Goal: Transaction & Acquisition: Purchase product/service

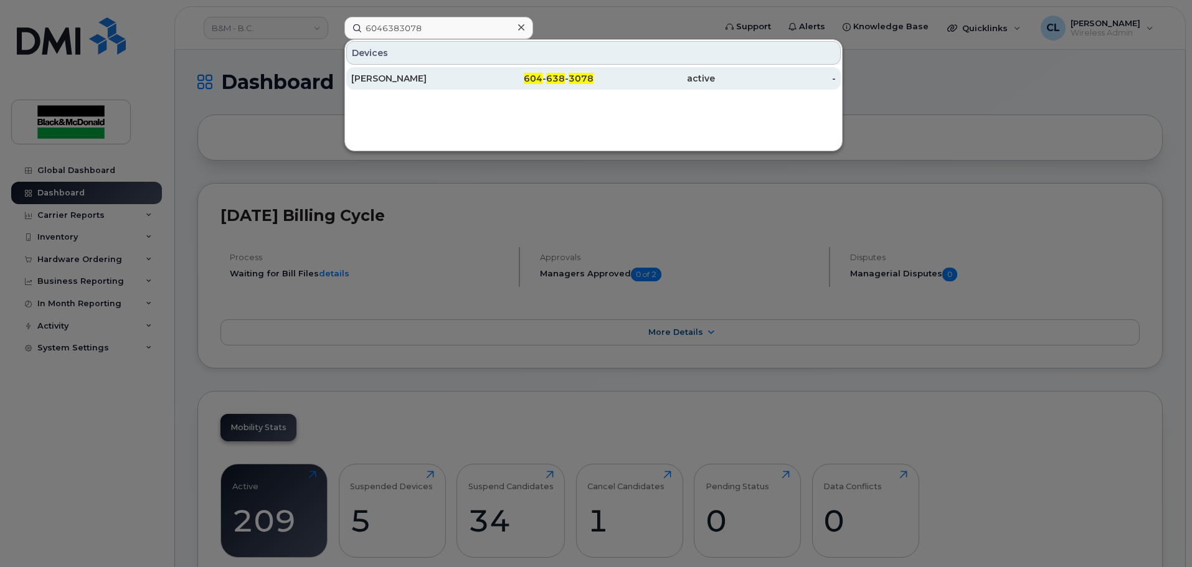
type input "6046383078"
click at [425, 75] on div "[PERSON_NAME]" at bounding box center [411, 78] width 121 height 12
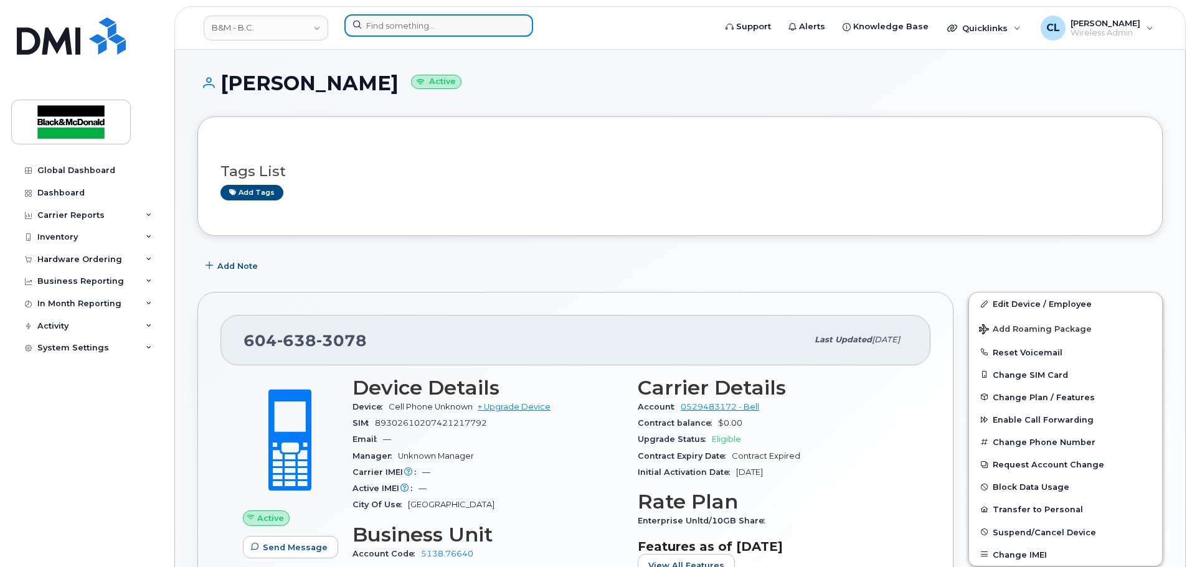
click at [458, 24] on input at bounding box center [438, 25] width 189 height 22
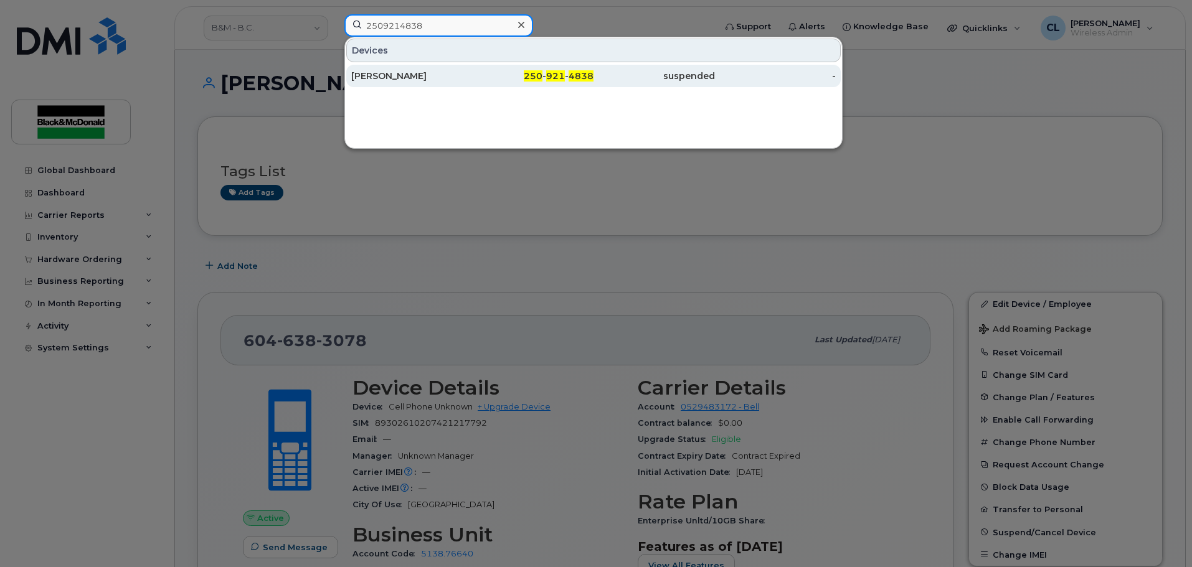
type input "2509214838"
click at [509, 72] on div "250 - 921 - 4838" at bounding box center [533, 76] width 121 height 12
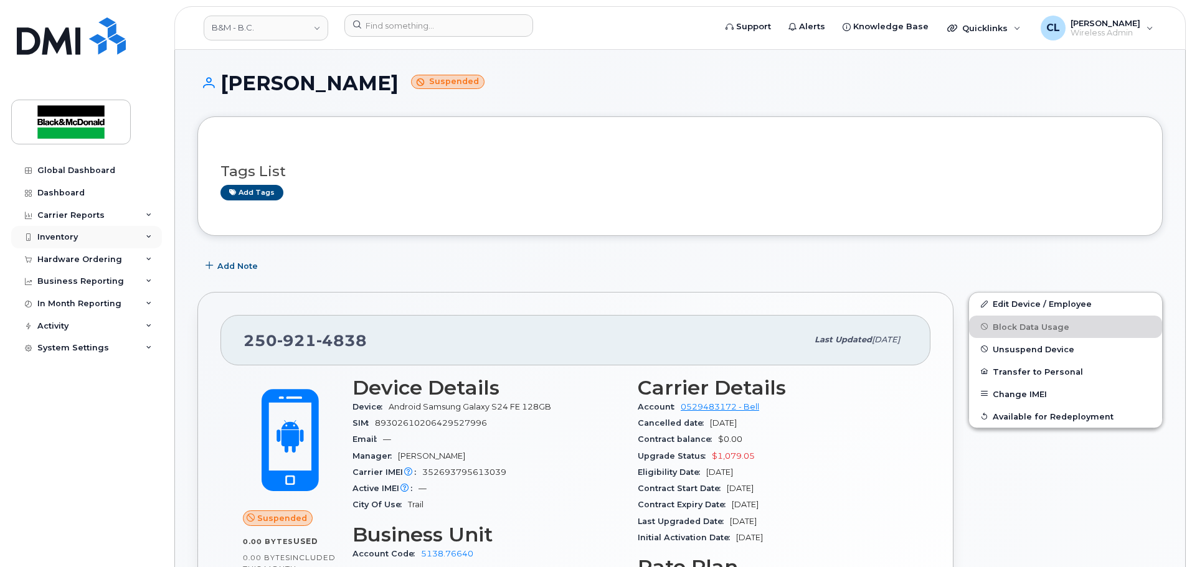
click at [68, 236] on div "Inventory" at bounding box center [57, 237] width 40 height 10
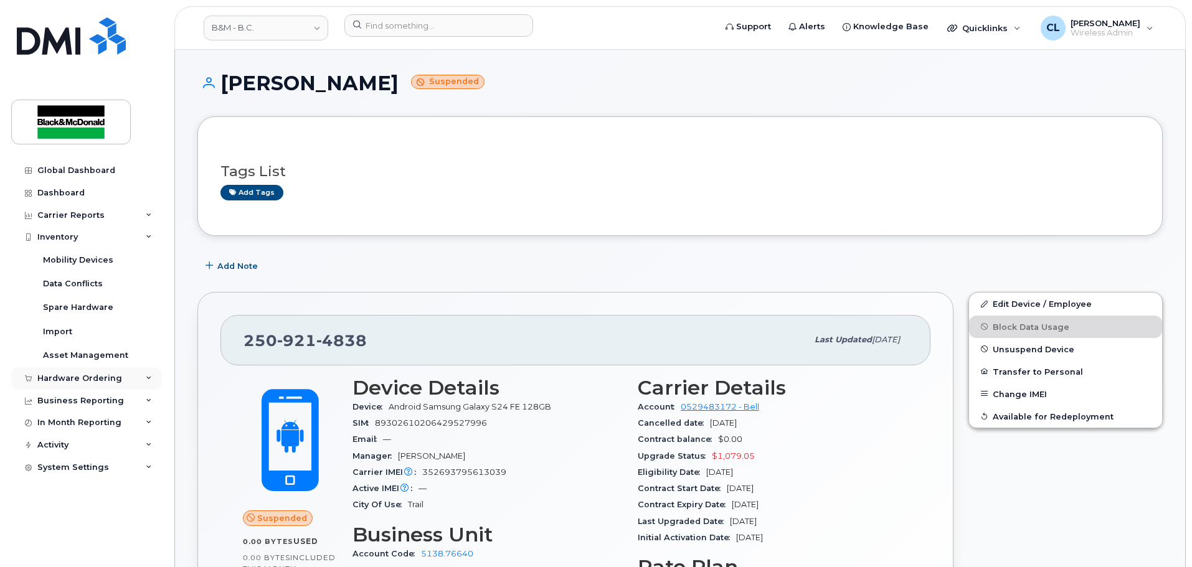
click at [86, 377] on div "Hardware Ordering" at bounding box center [79, 379] width 85 height 10
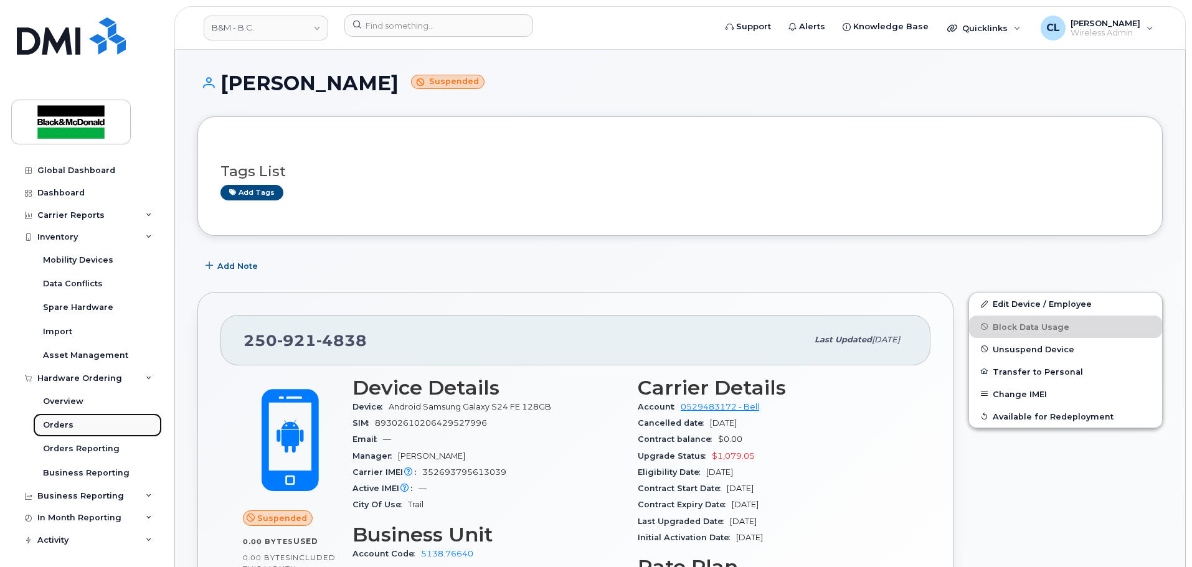
click at [62, 421] on div "Orders" at bounding box center [58, 425] width 31 height 11
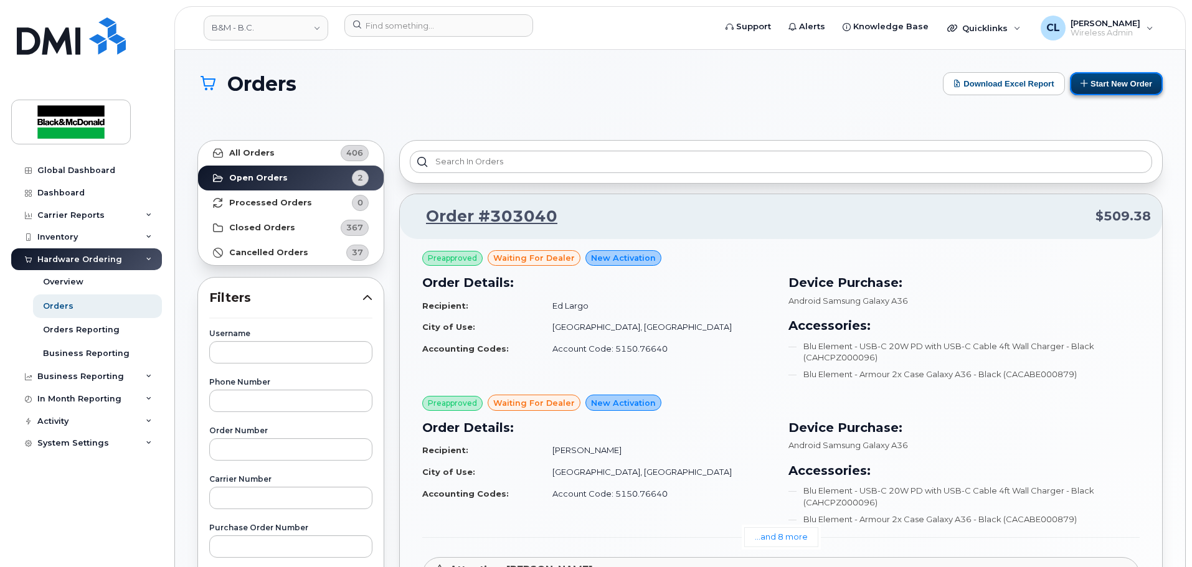
click at [1110, 85] on button "Start New Order" at bounding box center [1116, 83] width 93 height 23
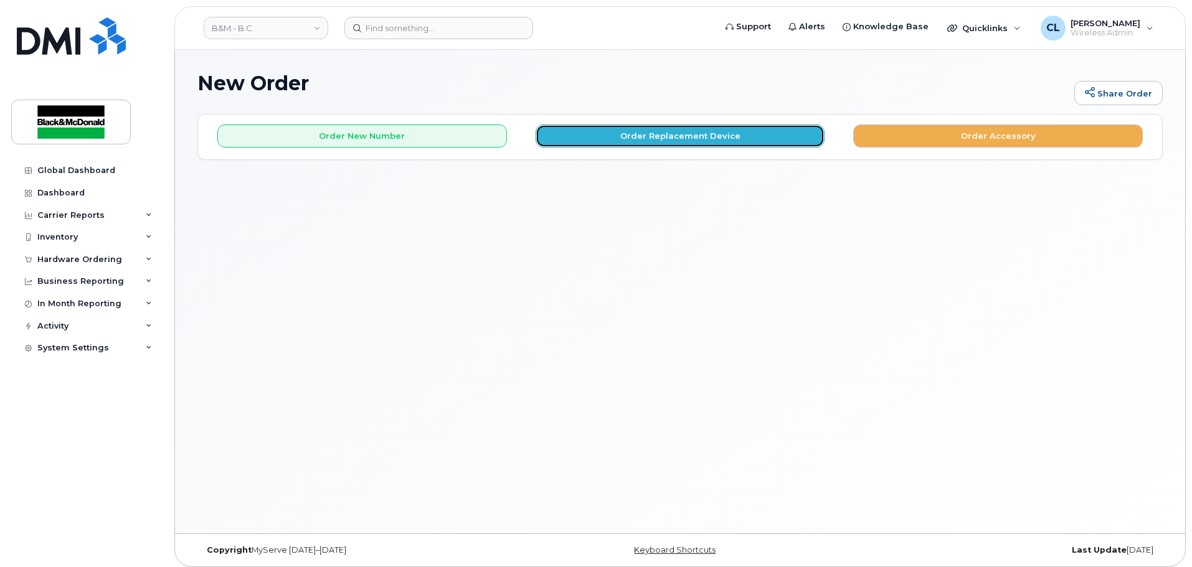
click at [694, 141] on button "Order Replacement Device" at bounding box center [681, 136] width 290 height 23
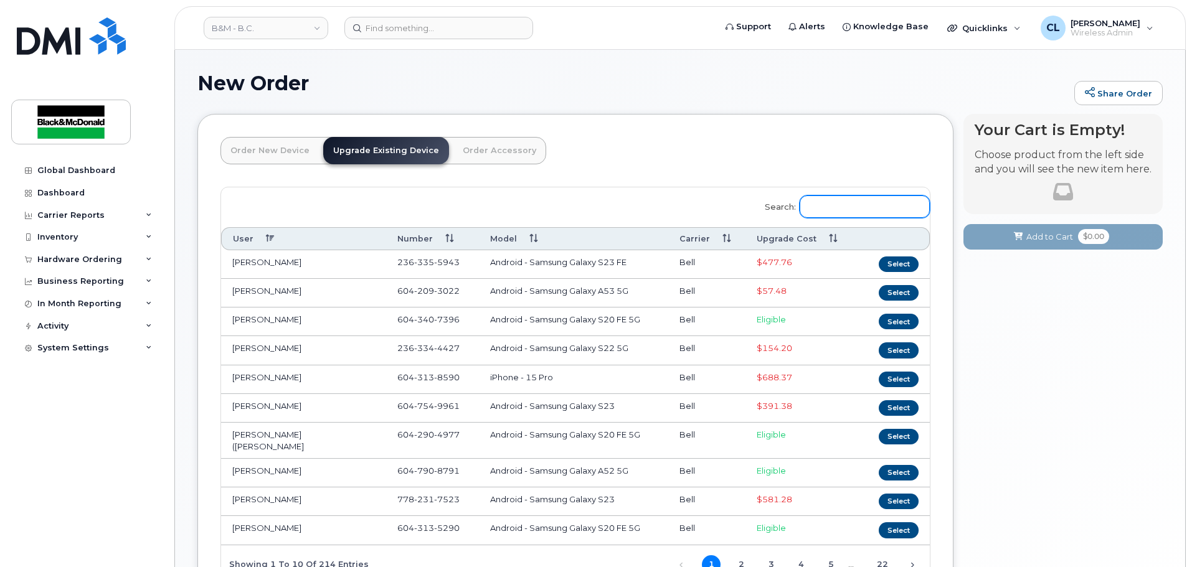
click at [890, 208] on input "Search:" at bounding box center [865, 207] width 130 height 22
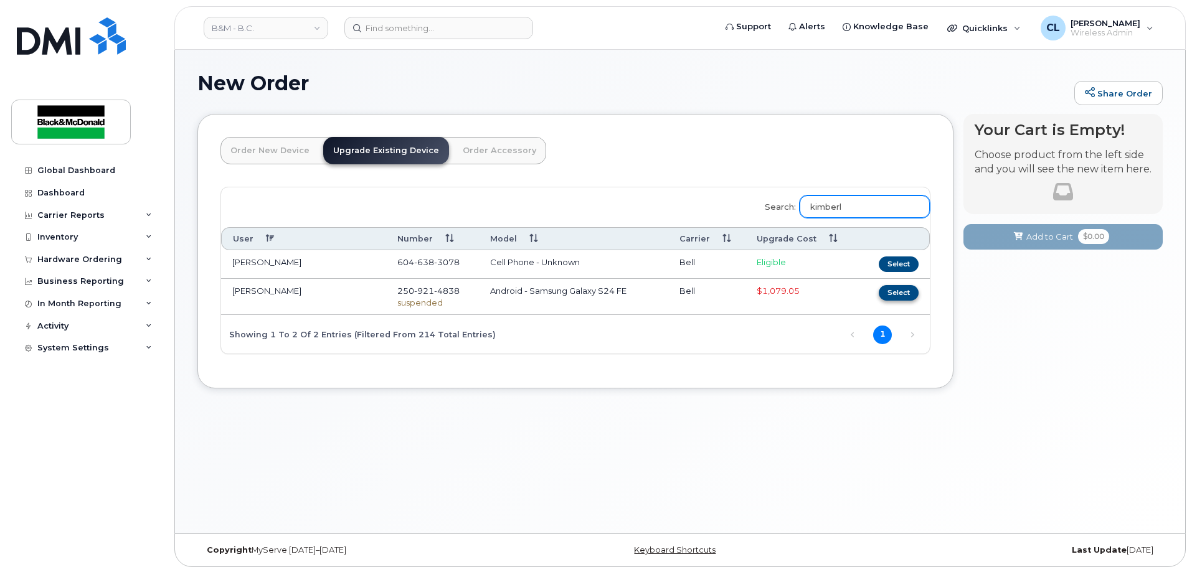
type input "kimberl"
click at [884, 296] on button "Select" at bounding box center [899, 293] width 40 height 16
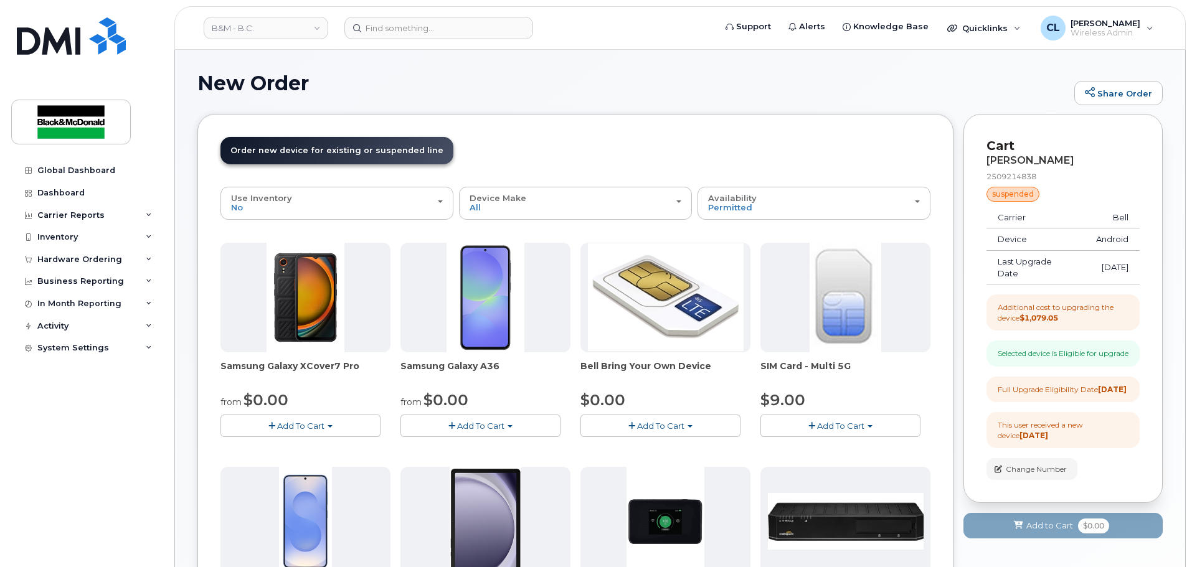
click at [478, 428] on span "Add To Cart" at bounding box center [480, 426] width 47 height 10
click at [477, 448] on link "$0.00 - 3 year term - voice & data plan" at bounding box center [494, 450] width 180 height 16
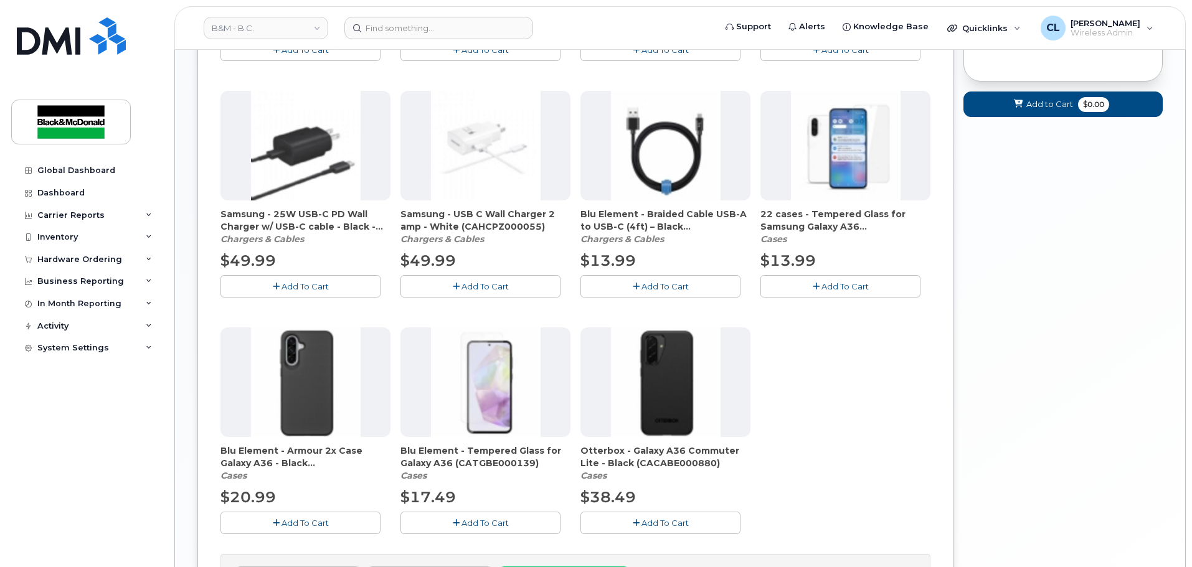
scroll to position [685, 0]
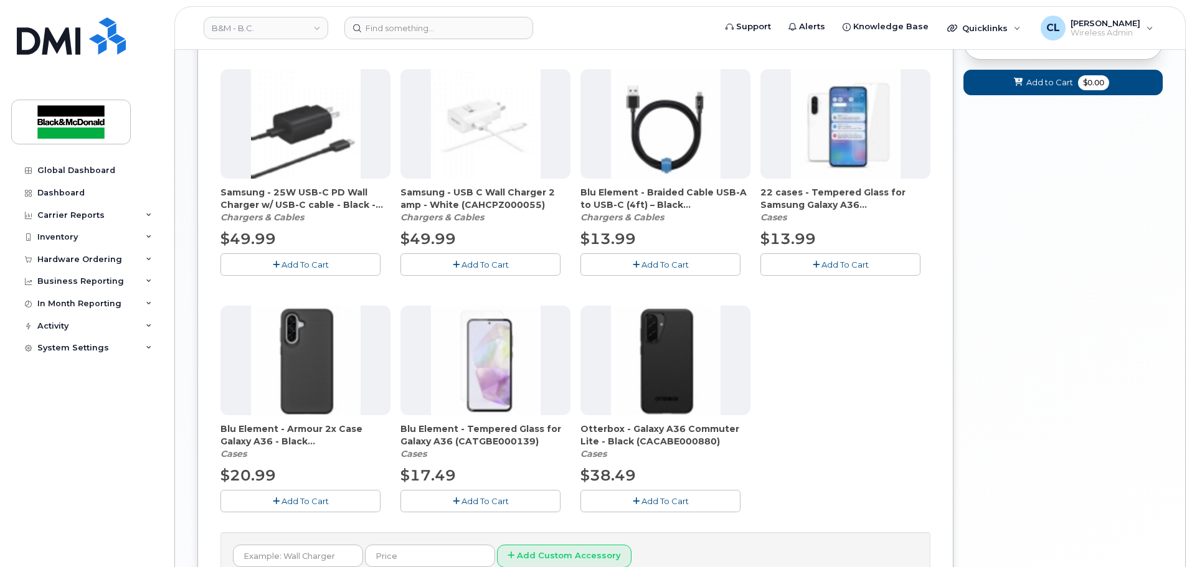
click at [302, 506] on span "Add To Cart" at bounding box center [304, 501] width 47 height 10
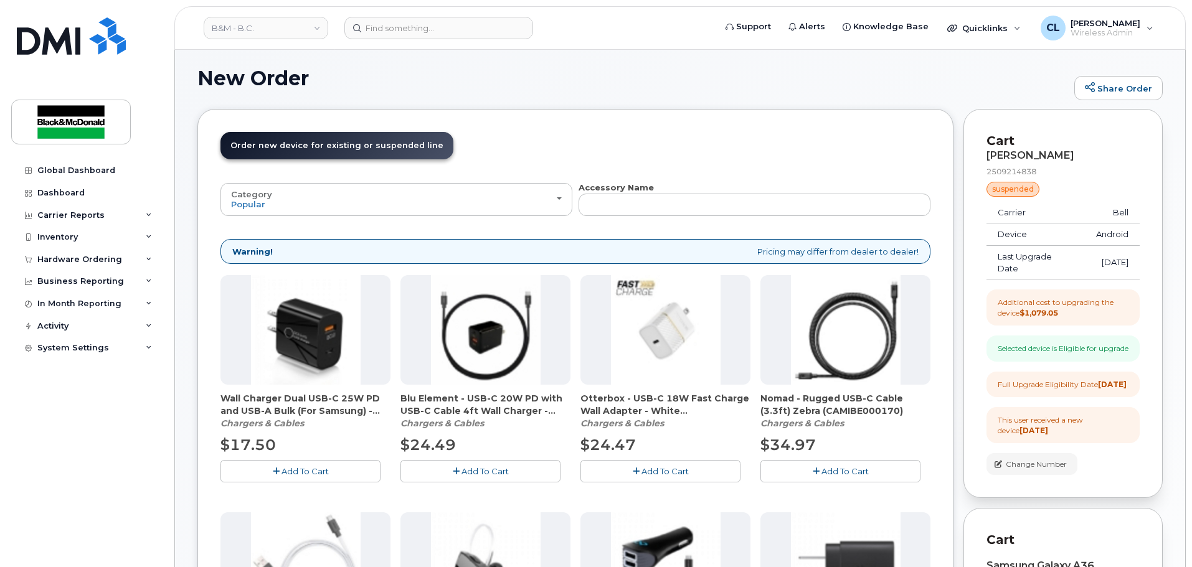
scroll to position [0, 0]
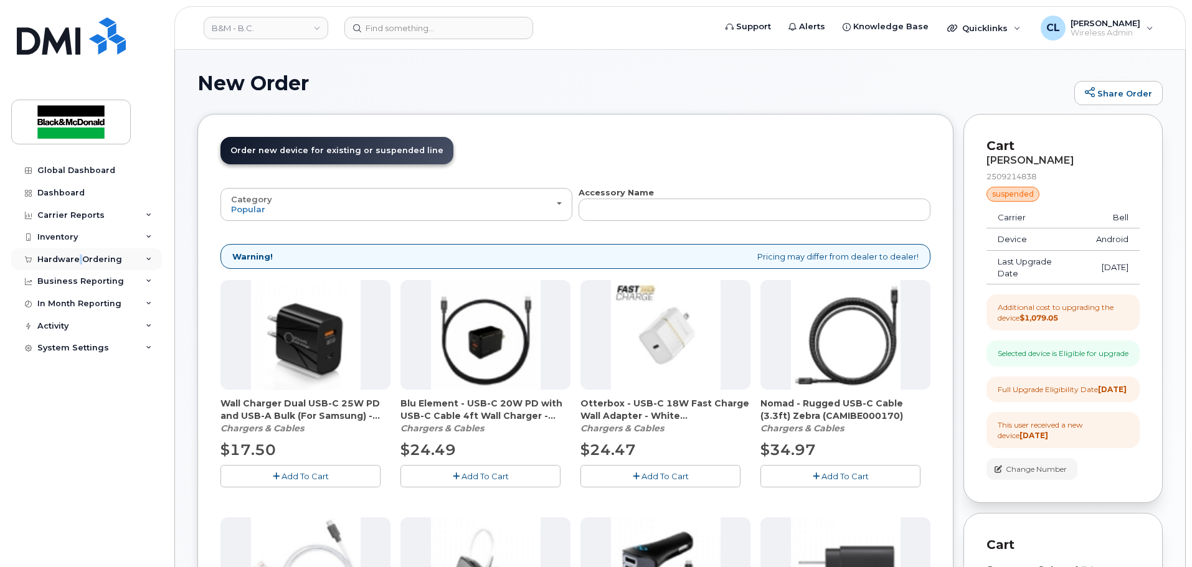
click at [79, 253] on div "Hardware Ordering" at bounding box center [86, 259] width 151 height 22
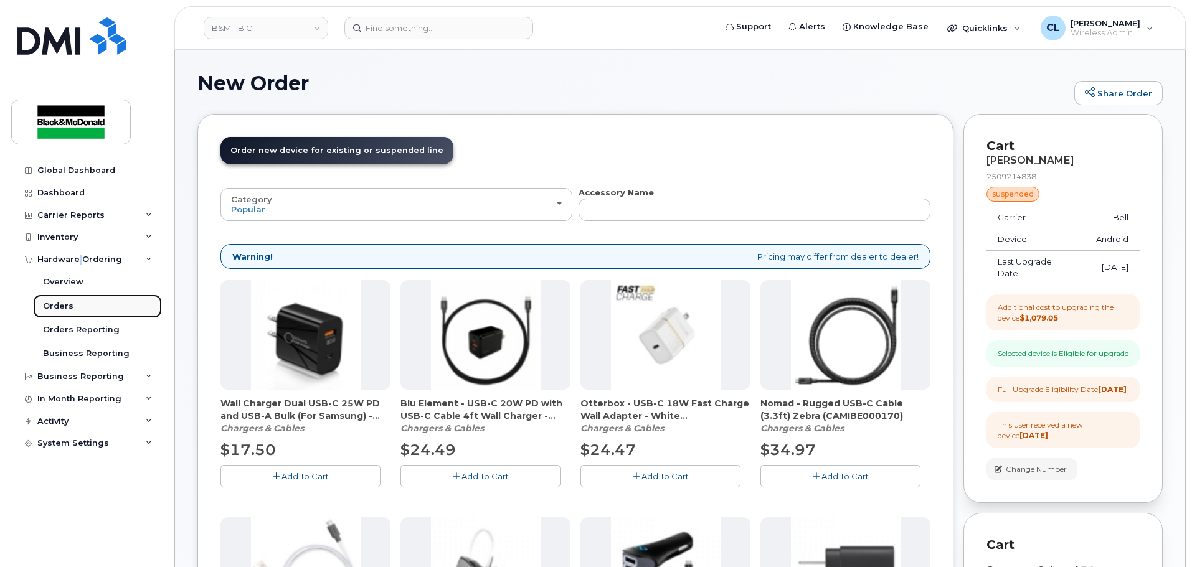
click at [54, 303] on div "Orders" at bounding box center [58, 306] width 31 height 11
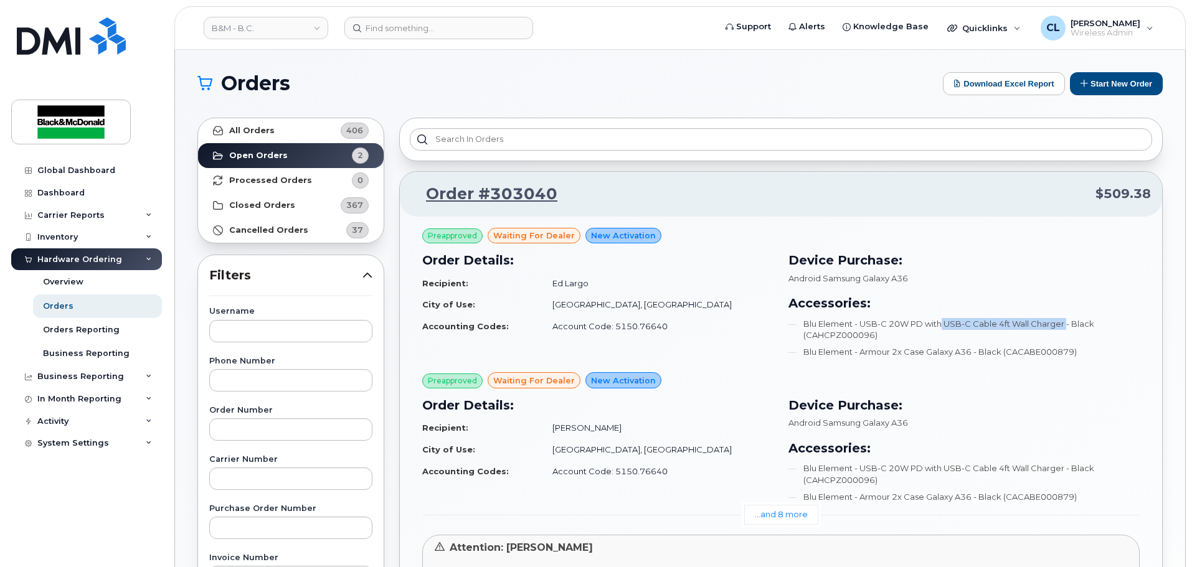
drag, startPoint x: 944, startPoint y: 321, endPoint x: 1069, endPoint y: 329, distance: 124.8
click at [1069, 329] on li "Blu Element - USB-C 20W PD with USB-C Cable 4ft Wall Charger - Black (CAHCPZ000…" at bounding box center [963, 329] width 351 height 23
click at [1065, 328] on li "Blu Element - USB-C 20W PD with USB-C Cable 4ft Wall Charger - Black (CAHCPZ000…" at bounding box center [963, 329] width 351 height 23
click at [1102, 84] on button "Start New Order" at bounding box center [1116, 83] width 93 height 23
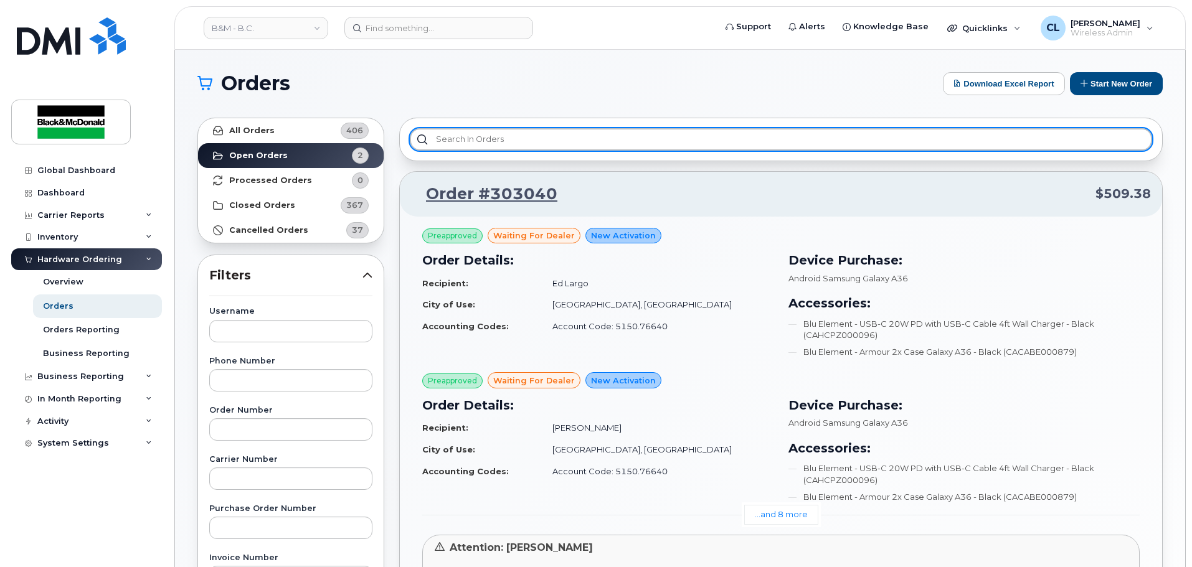
click at [873, 133] on input "text" at bounding box center [781, 139] width 742 height 22
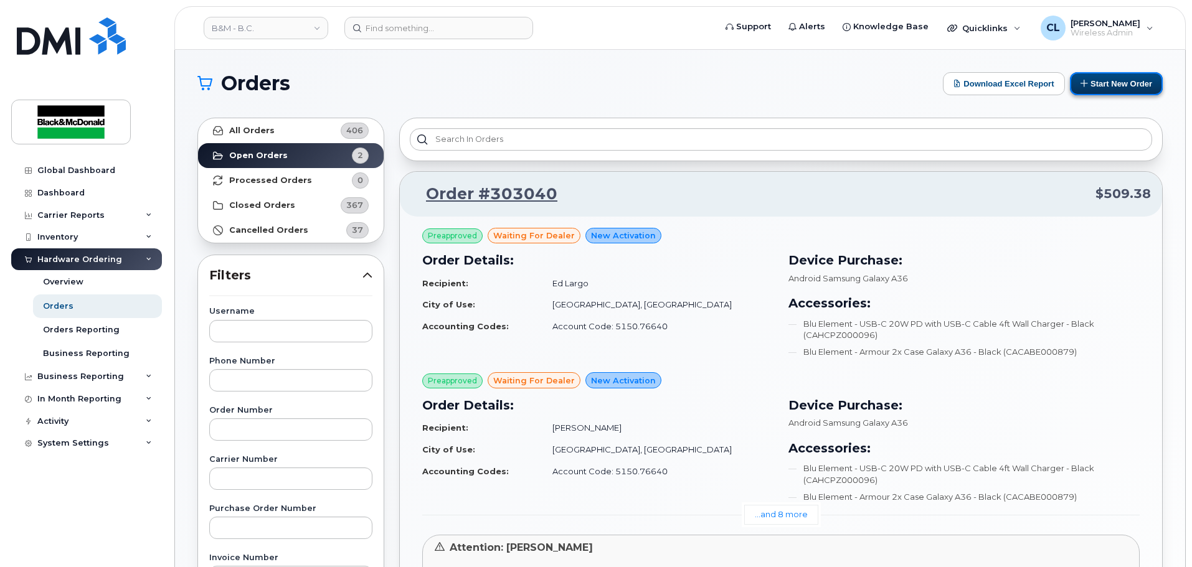
click at [1112, 79] on button "Start New Order" at bounding box center [1116, 83] width 93 height 23
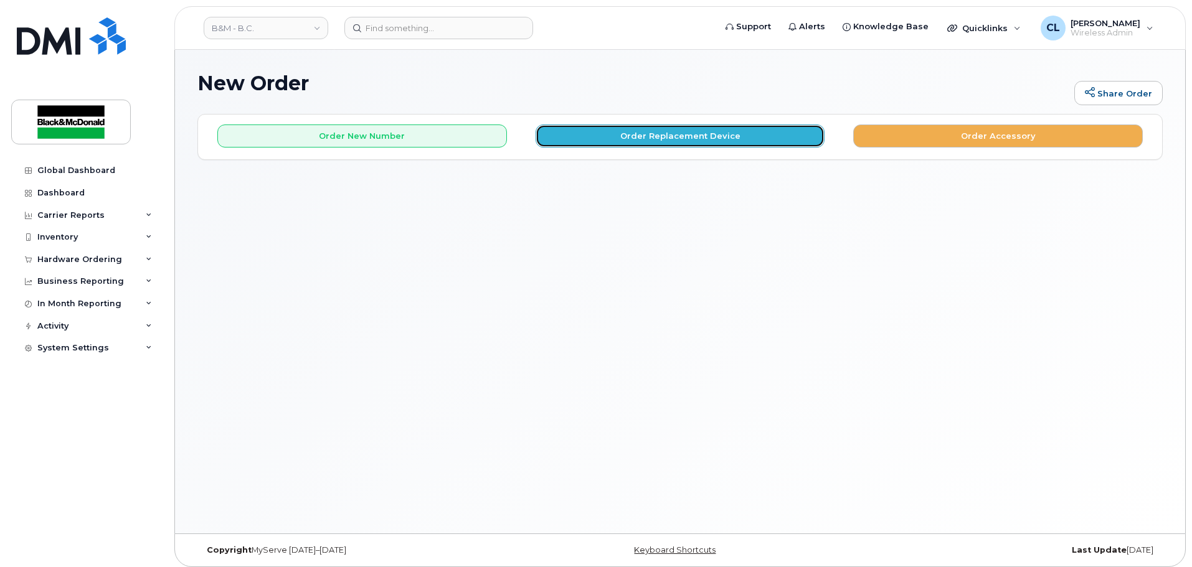
click at [713, 126] on button "Order Replacement Device" at bounding box center [681, 136] width 290 height 23
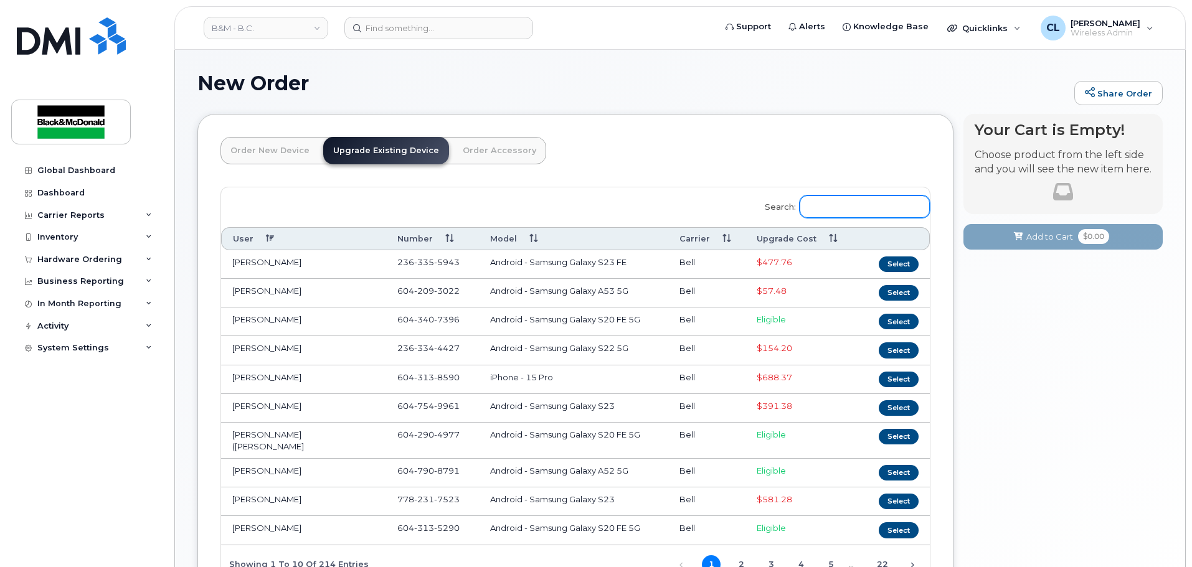
click at [872, 209] on input "Search:" at bounding box center [865, 207] width 130 height 22
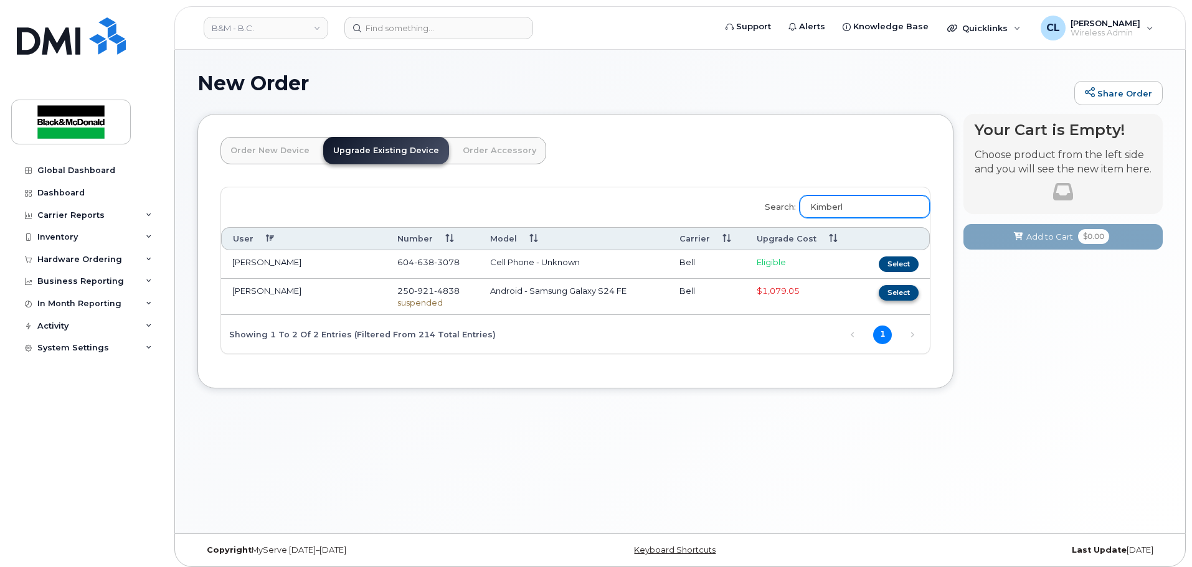
type input "Kimberl"
click at [900, 294] on button "Select" at bounding box center [899, 293] width 40 height 16
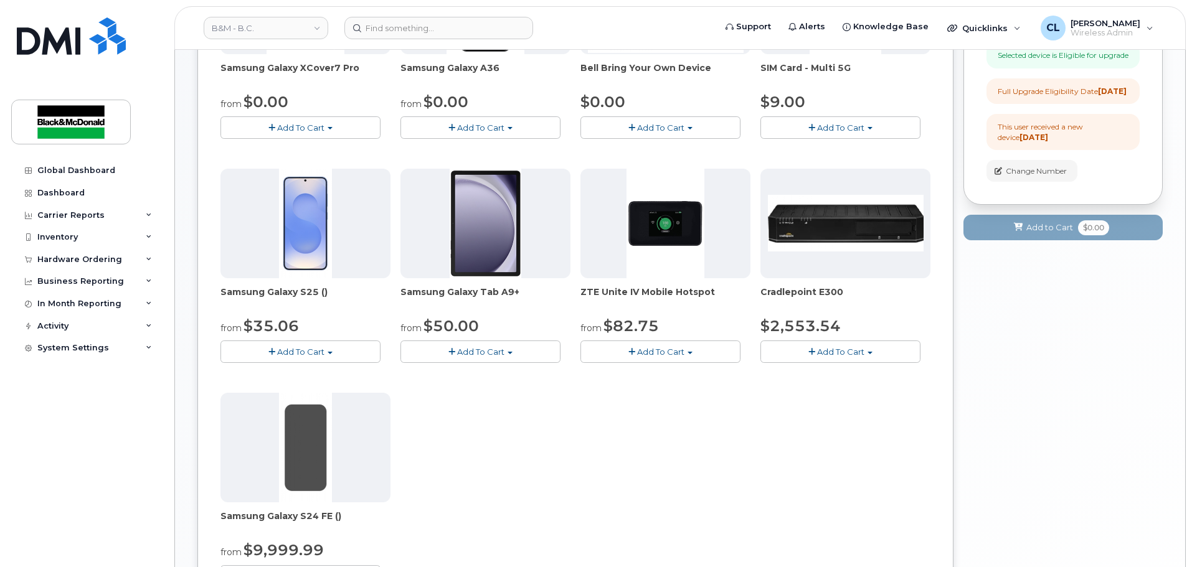
scroll to position [125, 0]
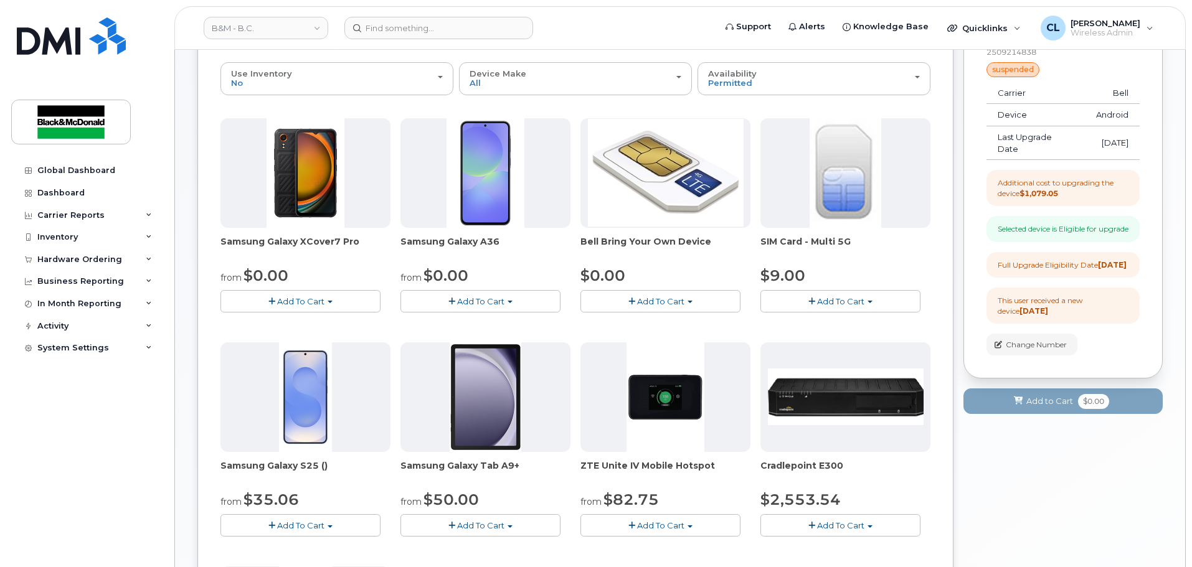
click at [463, 305] on span "Add To Cart" at bounding box center [480, 301] width 47 height 10
click at [455, 331] on link "$0.00 - 3 year term - voice & data plan" at bounding box center [494, 325] width 180 height 16
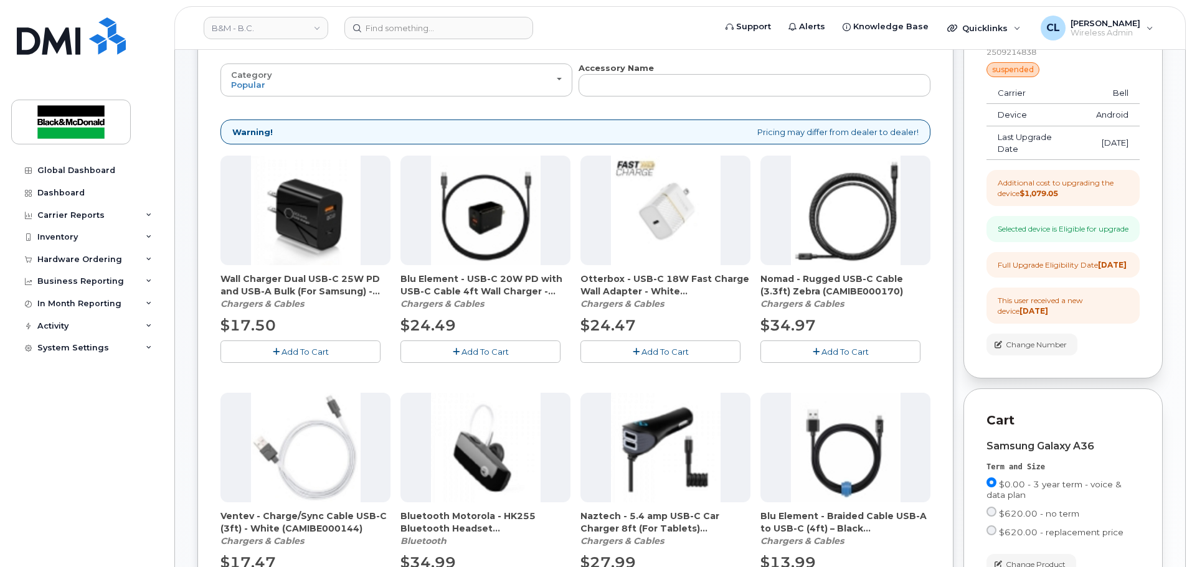
click at [67, 396] on div "Global Dashboard Dashboard Carrier Reports Monthly Billing Data Daily Data Pool…" at bounding box center [88, 353] width 154 height 389
click at [308, 348] on span "Add To Cart" at bounding box center [304, 352] width 47 height 10
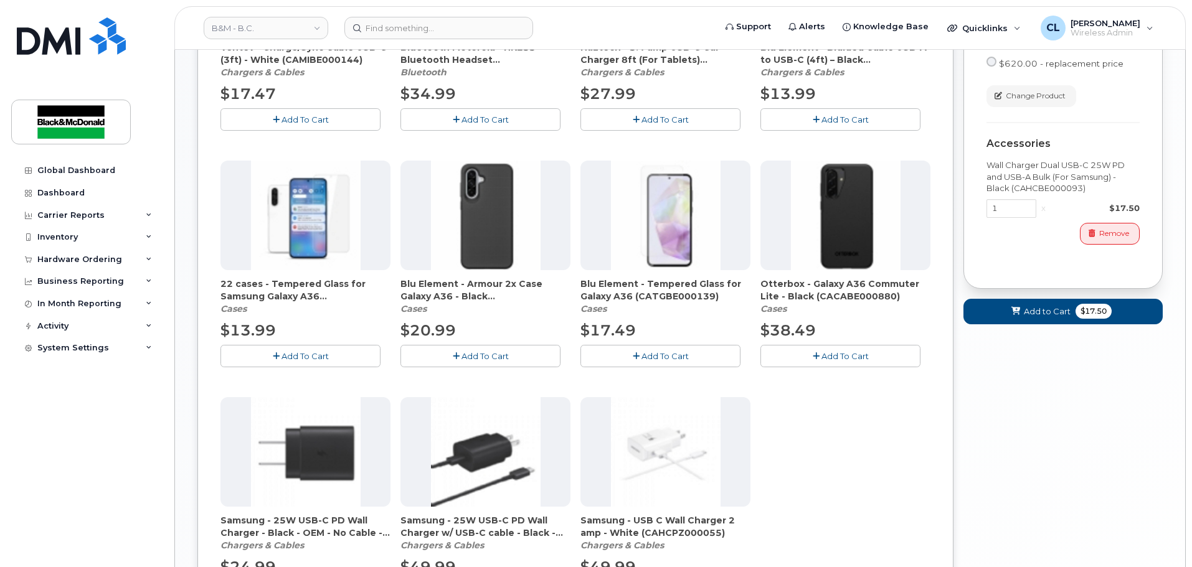
scroll to position [565, 0]
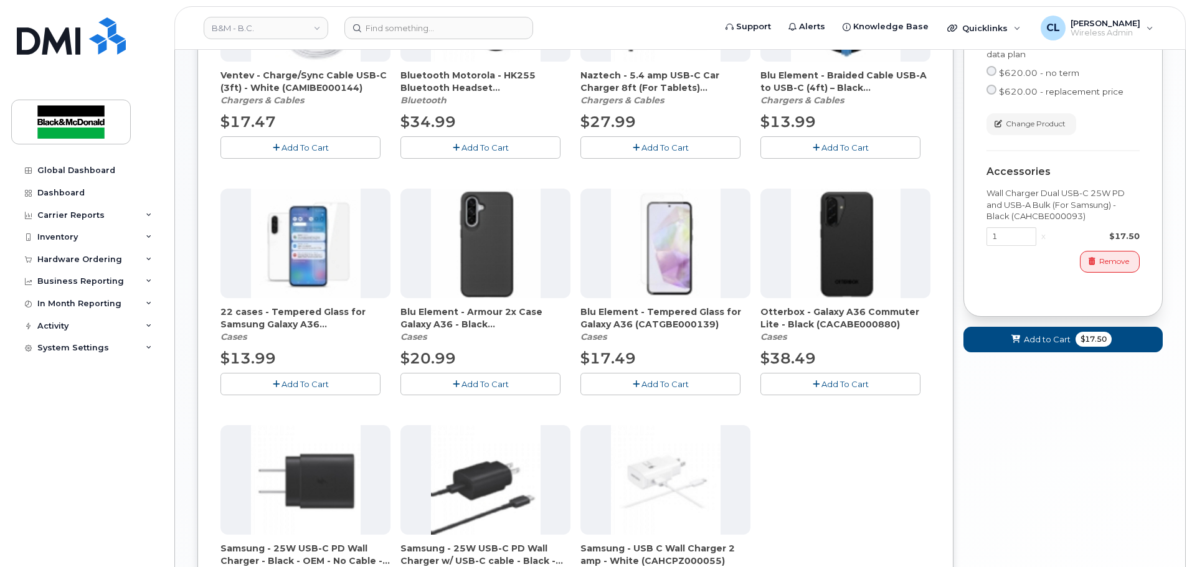
click at [481, 383] on span "Add To Cart" at bounding box center [484, 384] width 47 height 10
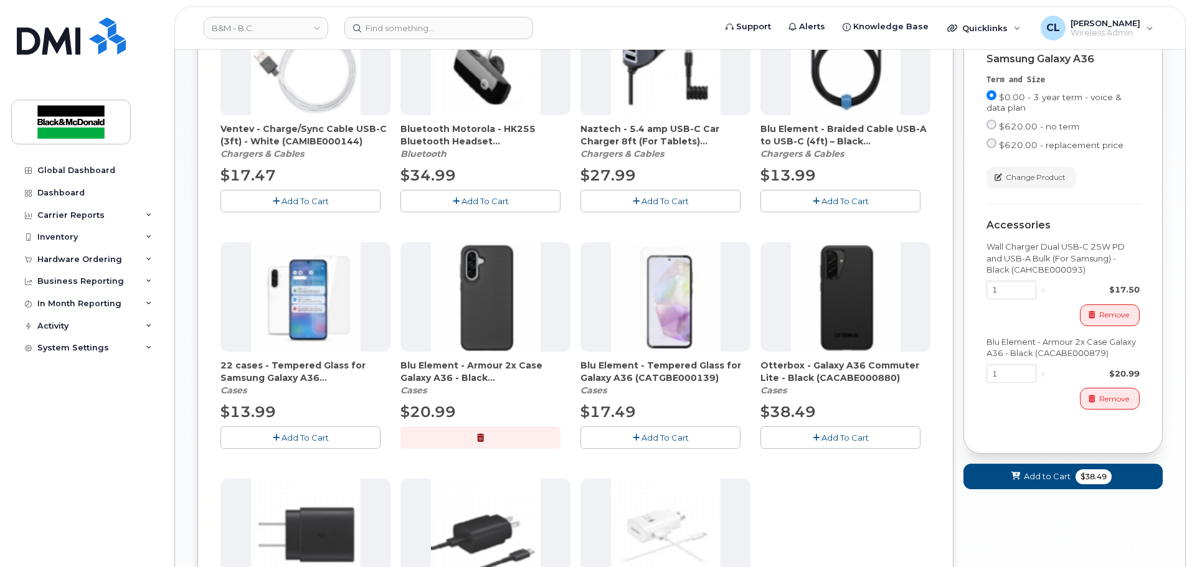
scroll to position [685, 0]
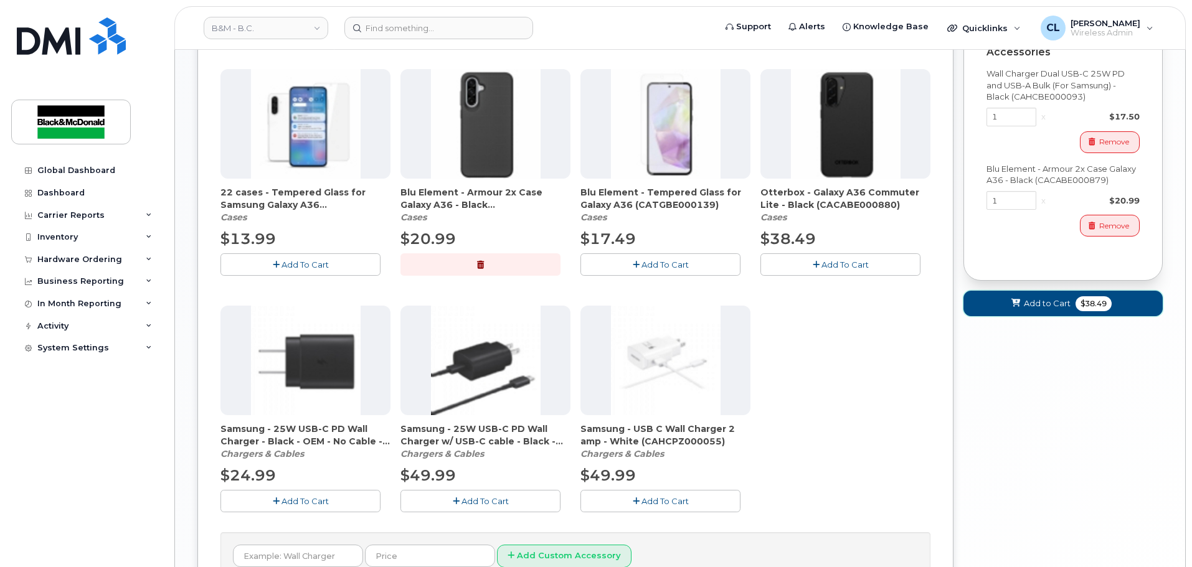
click at [1070, 316] on button "Add to Cart $38.49" at bounding box center [1062, 304] width 199 height 26
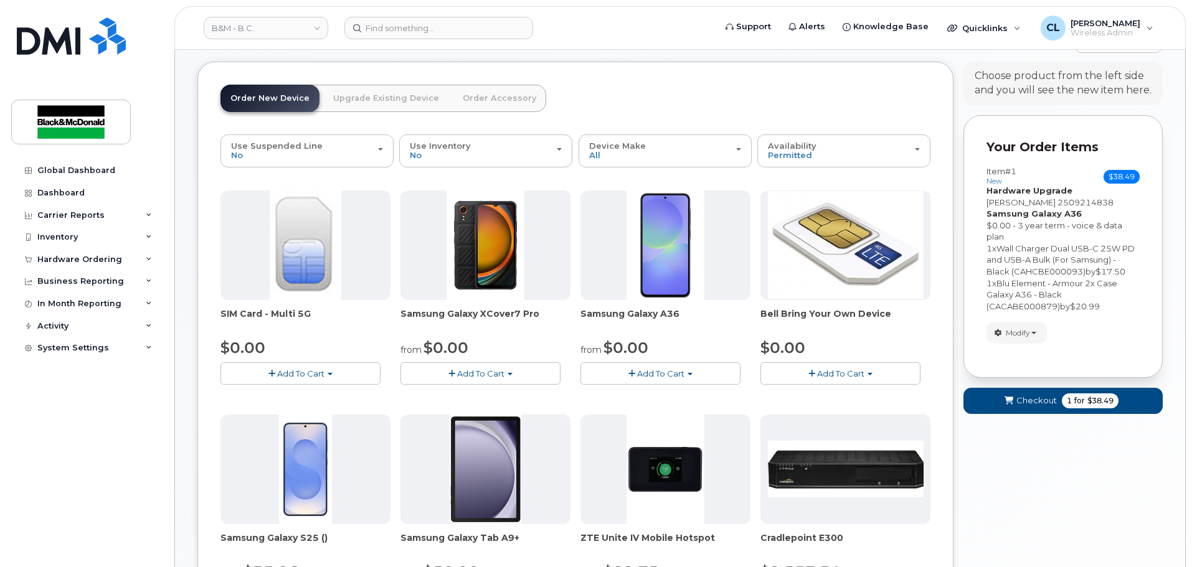
scroll to position [46, 0]
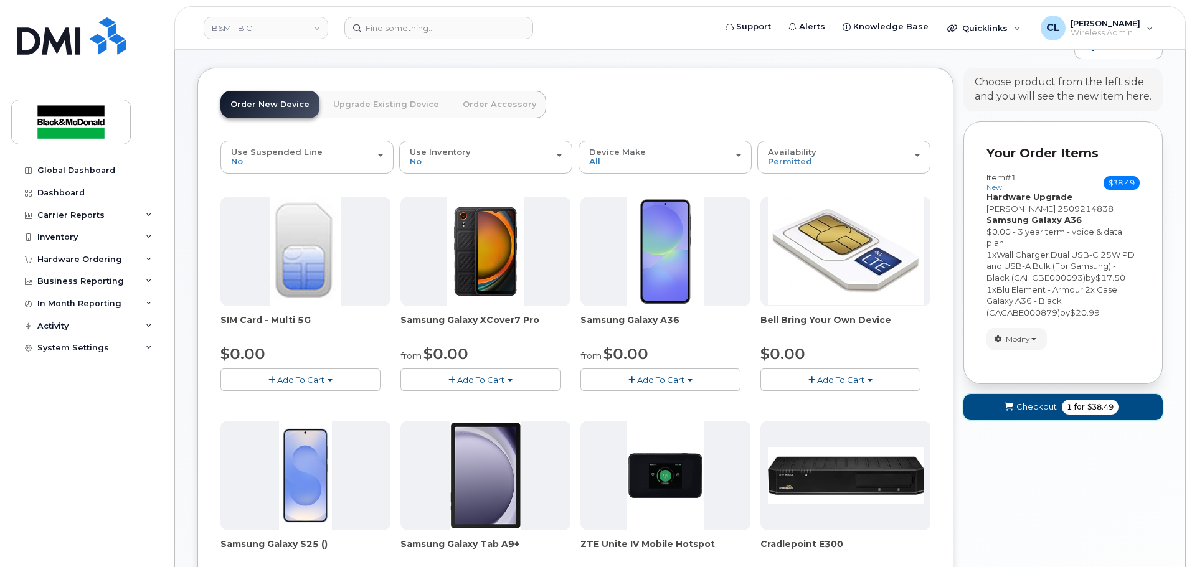
click at [1046, 410] on span "Checkout" at bounding box center [1036, 407] width 40 height 12
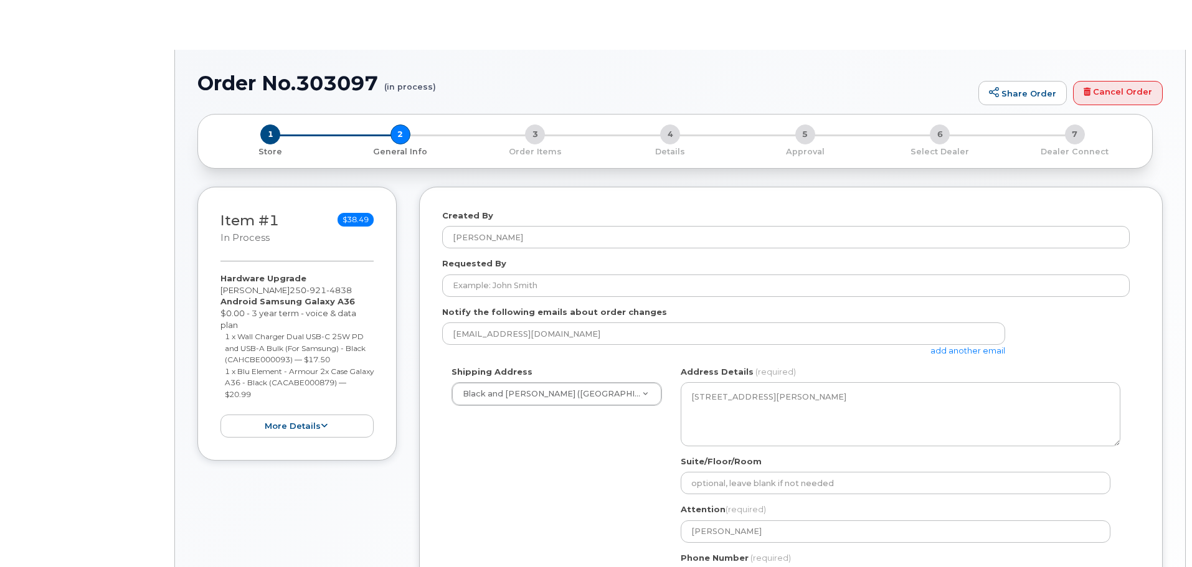
select select
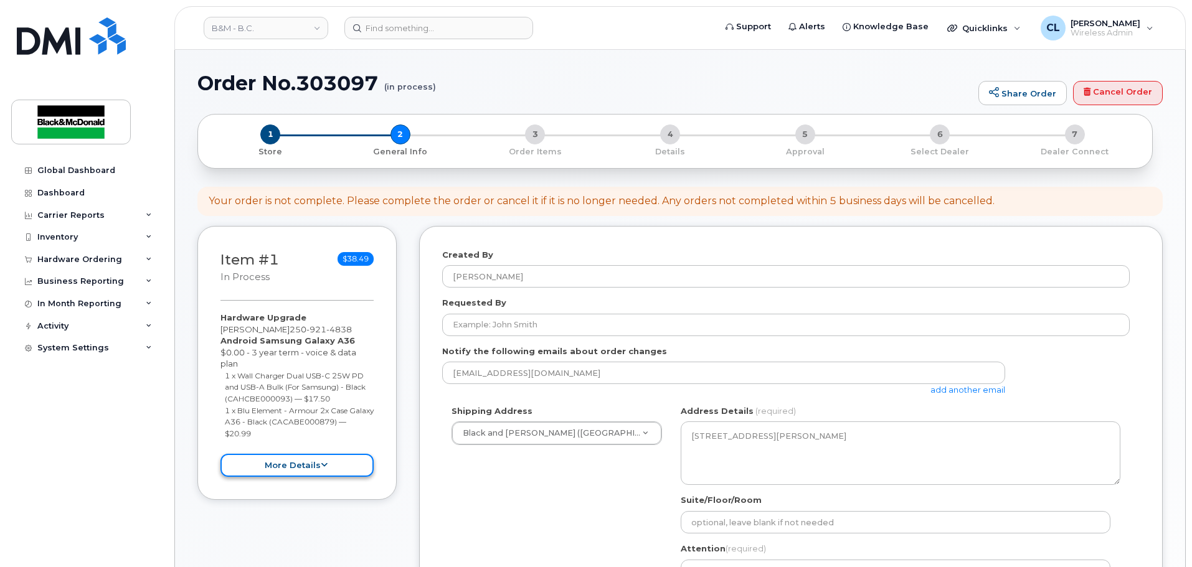
click at [309, 473] on button "more details" at bounding box center [296, 465] width 153 height 23
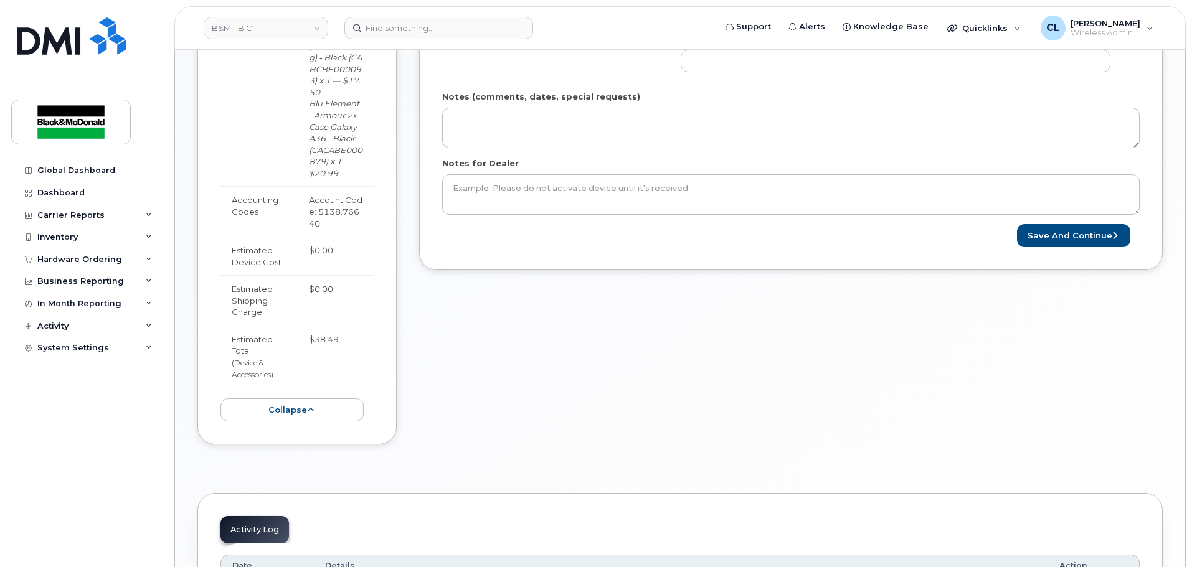
scroll to position [560, 0]
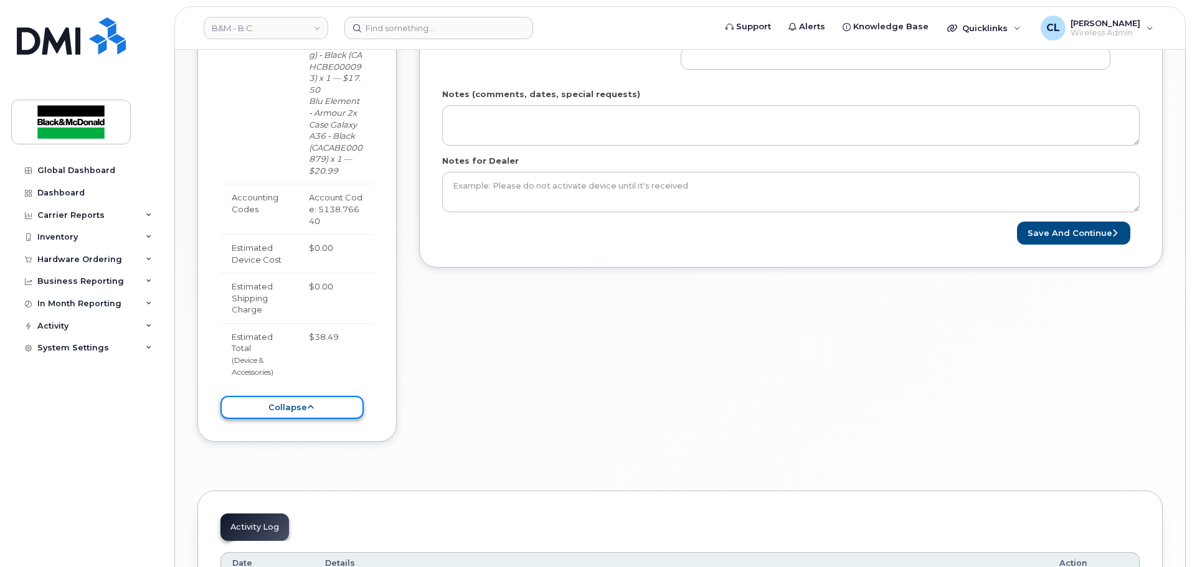
click at [318, 404] on button "collapse" at bounding box center [291, 407] width 143 height 23
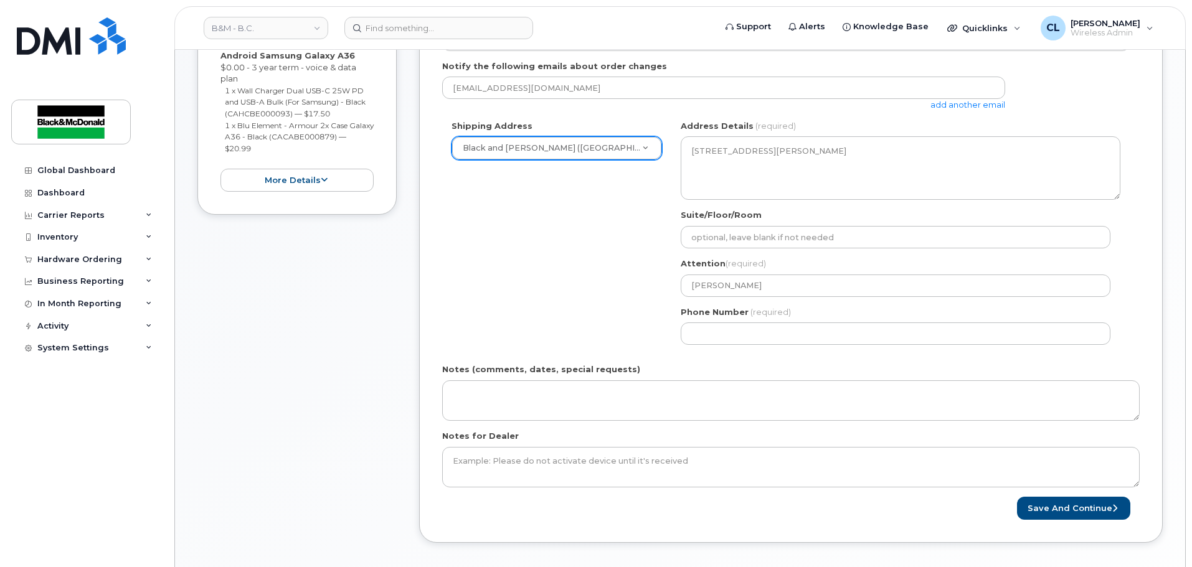
scroll to position [187, 0]
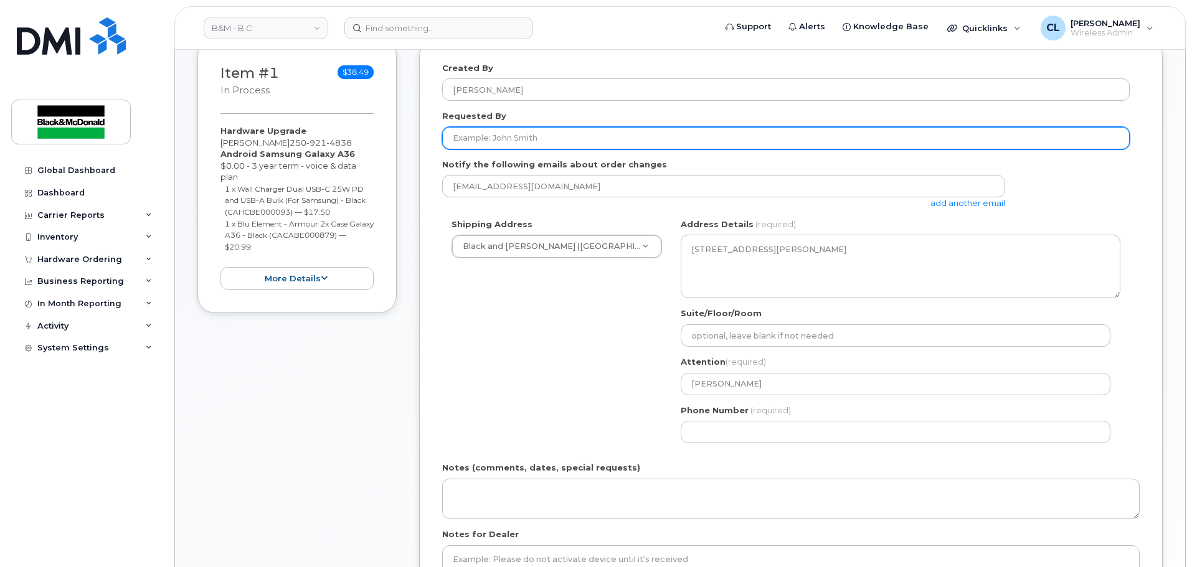
click at [496, 144] on input "Requested By" at bounding box center [785, 138] width 687 height 22
type input "[PERSON_NAME]"
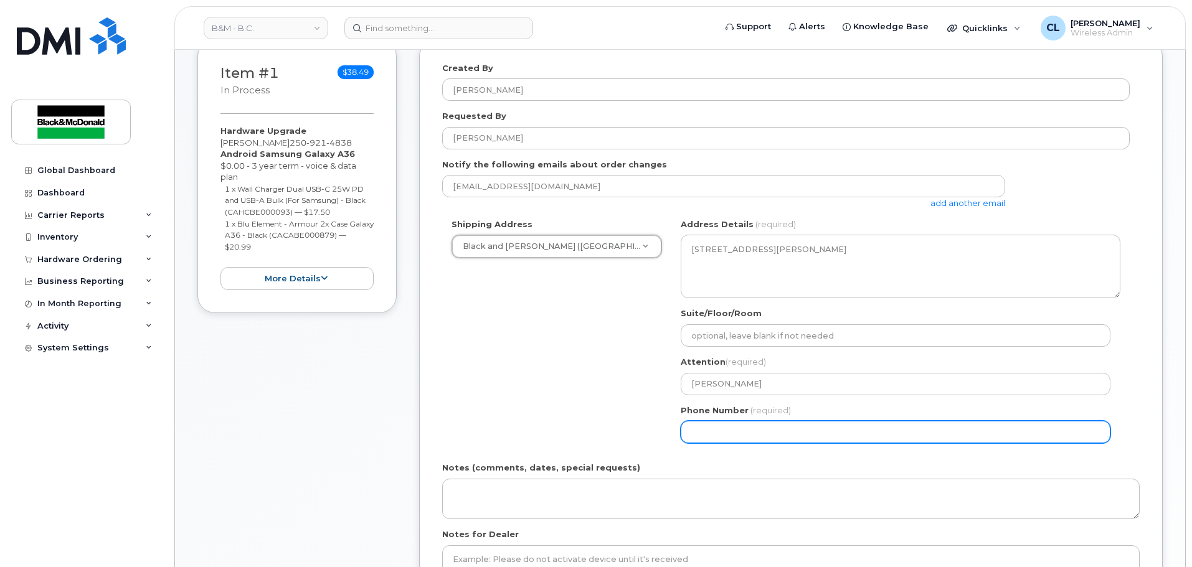
click at [705, 433] on input "Phone Number" at bounding box center [896, 432] width 430 height 22
select select
type input "604"
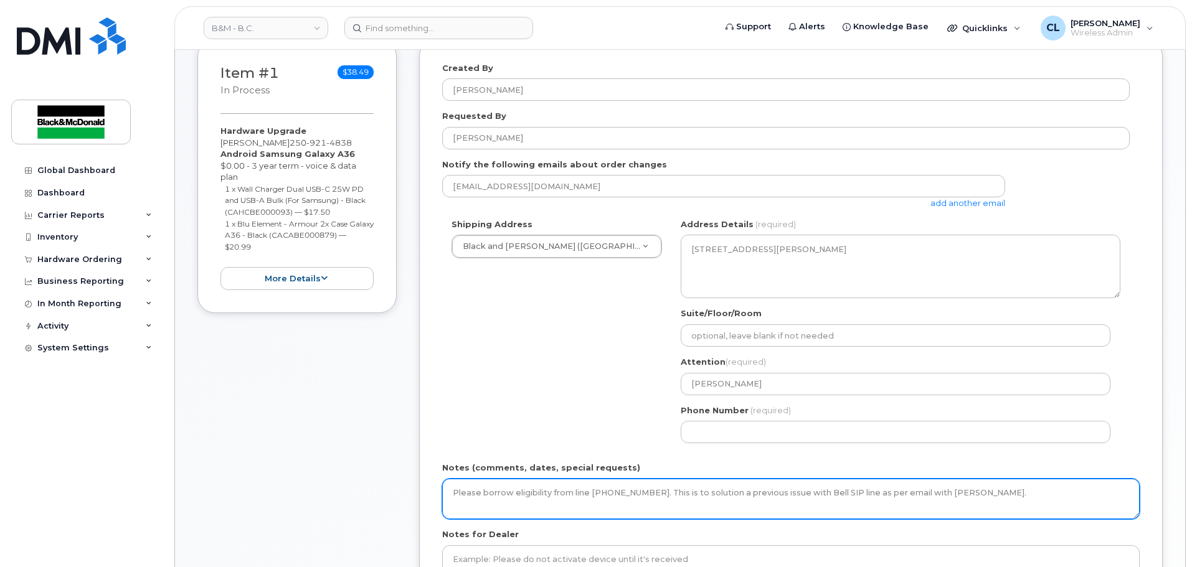
click at [651, 495] on textarea "Please borrow eligibility from line 604-638-3078. This is to solution a previou…" at bounding box center [790, 499] width 697 height 41
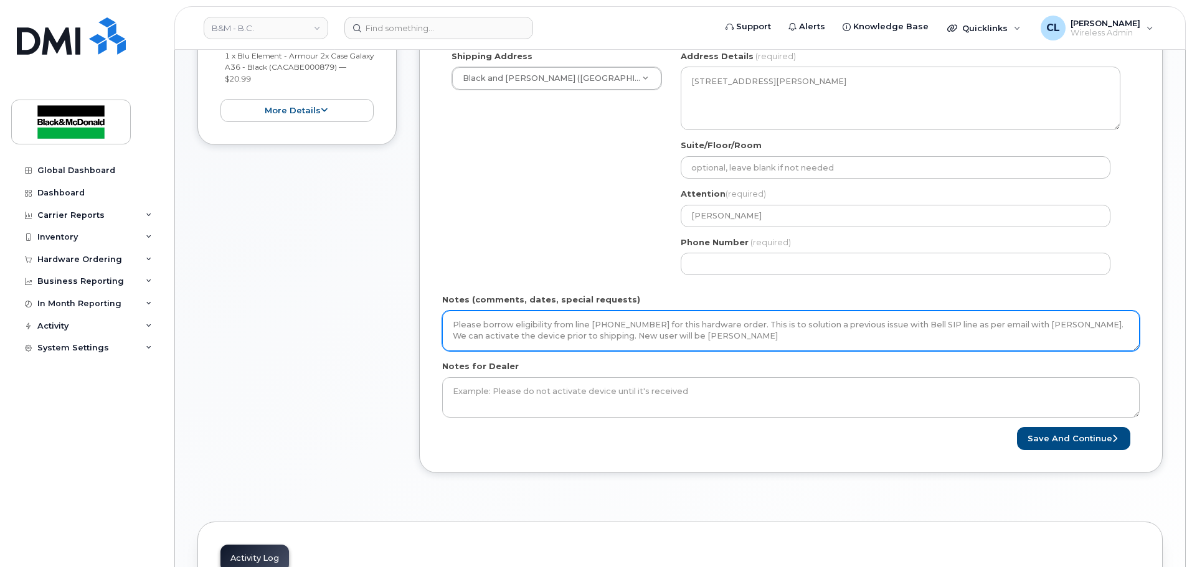
scroll to position [374, 0]
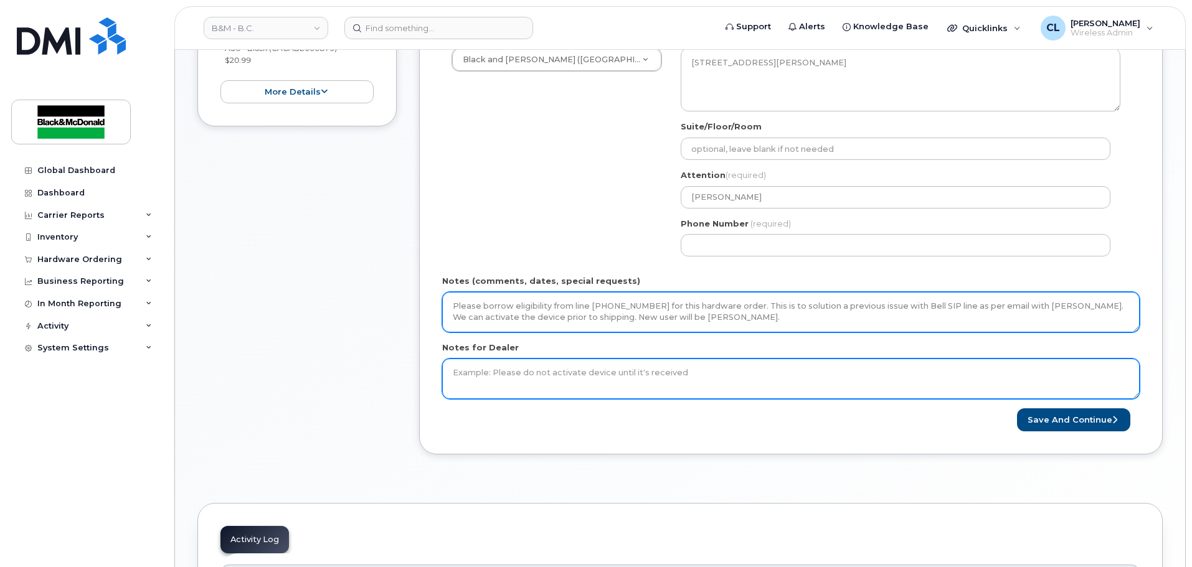
type textarea "Please borrow eligibility from line [PHONE_NUMBER] for this hardware order. Thi…"
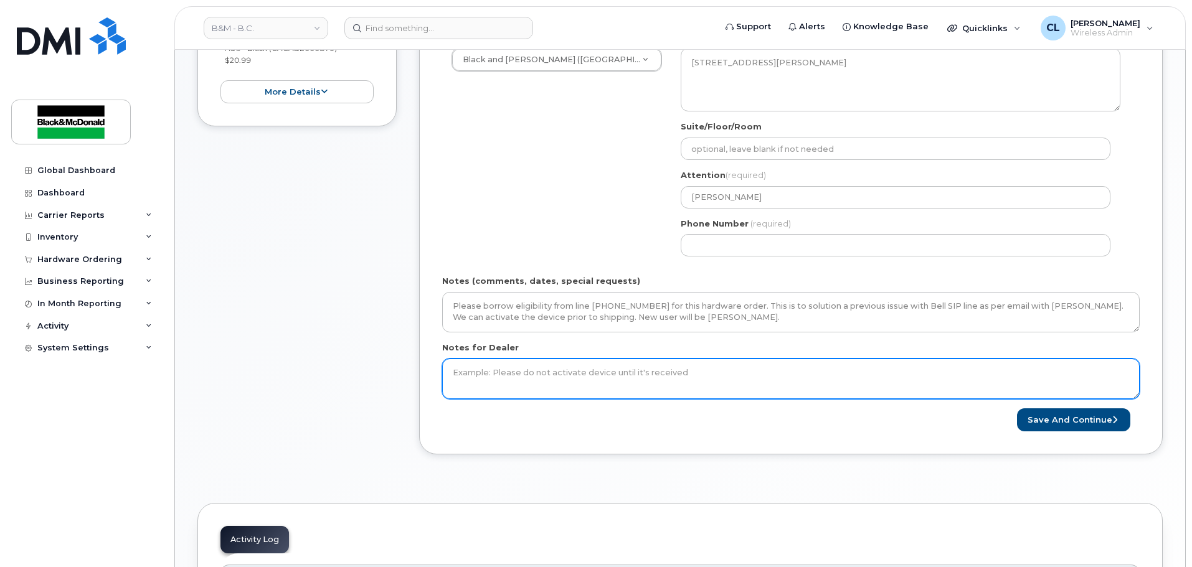
click at [636, 382] on textarea "Notes for Dealer" at bounding box center [790, 379] width 697 height 41
paste textarea "Please borrow eligibility from line [PHONE_NUMBER] for this hardware order. Thi…"
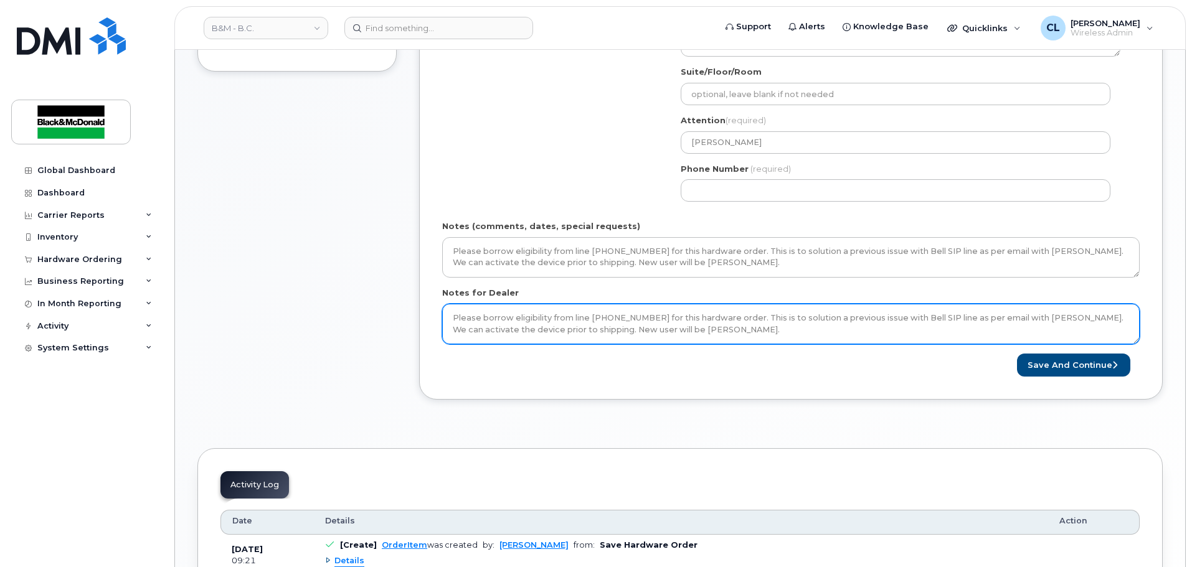
scroll to position [436, 0]
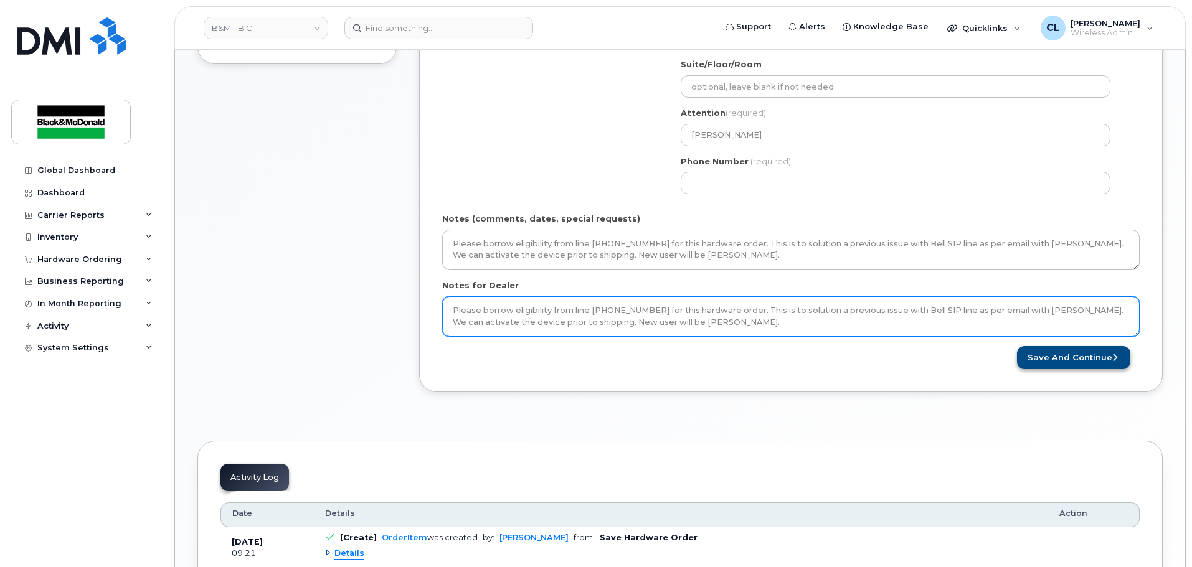
type textarea "Please borrow eligibility from line [PHONE_NUMBER] for this hardware order. Thi…"
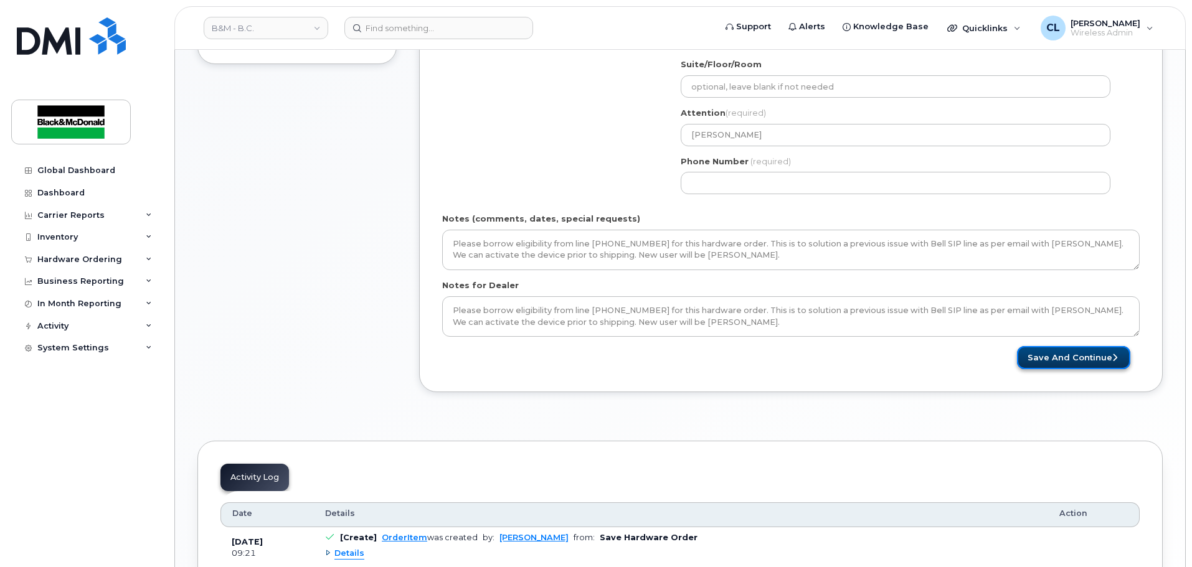
click at [1070, 361] on button "Save and Continue" at bounding box center [1073, 357] width 113 height 23
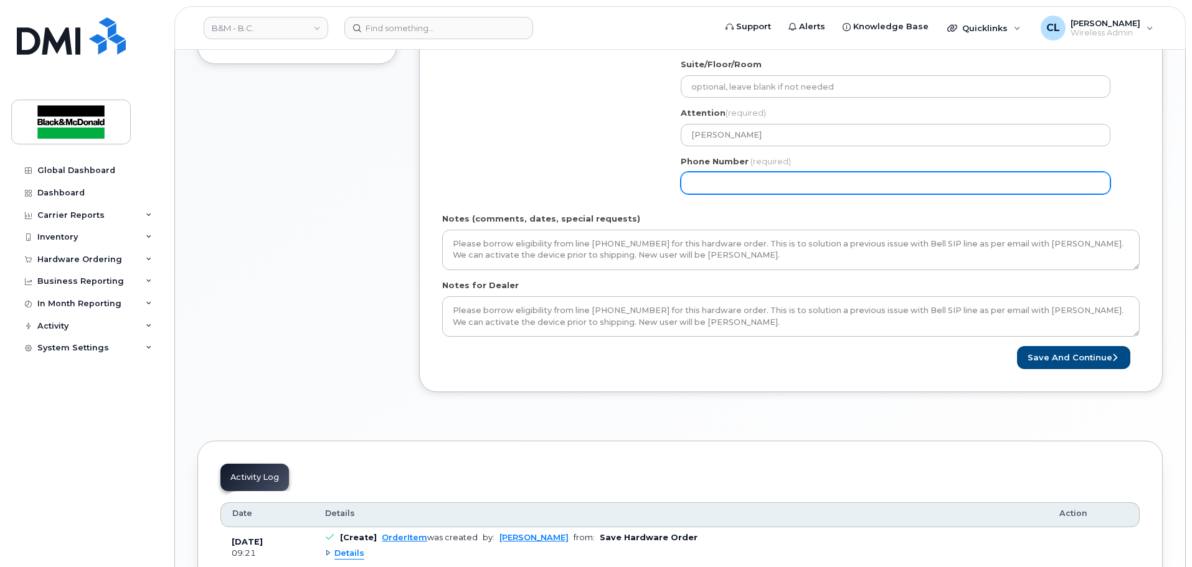
drag, startPoint x: 777, startPoint y: 193, endPoint x: 626, endPoint y: 178, distance: 151.4
click at [626, 178] on div "Shipping Address Black and McDonald (Vancouver) Black and McDonald (Vancouver) …" at bounding box center [785, 86] width 687 height 234
type input "604301364"
select select
type input "6043013644"
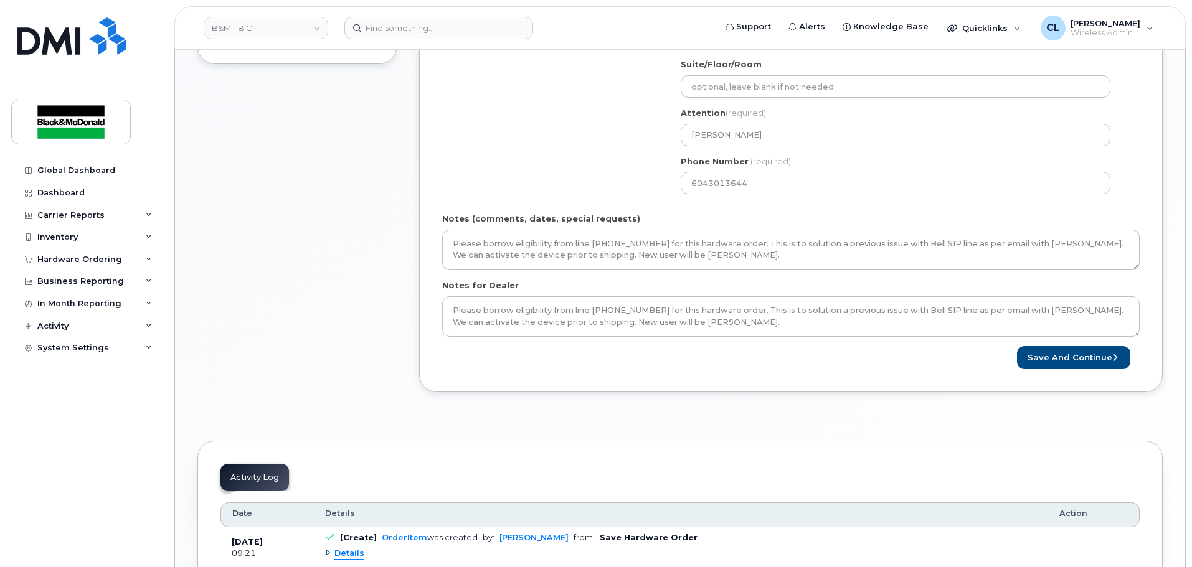
click at [1067, 346] on form "Created By Candice Leung Requested By Mathew Williams Notify the following emai…" at bounding box center [790, 91] width 697 height 557
click at [1064, 357] on button "Save and Continue" at bounding box center [1073, 357] width 113 height 23
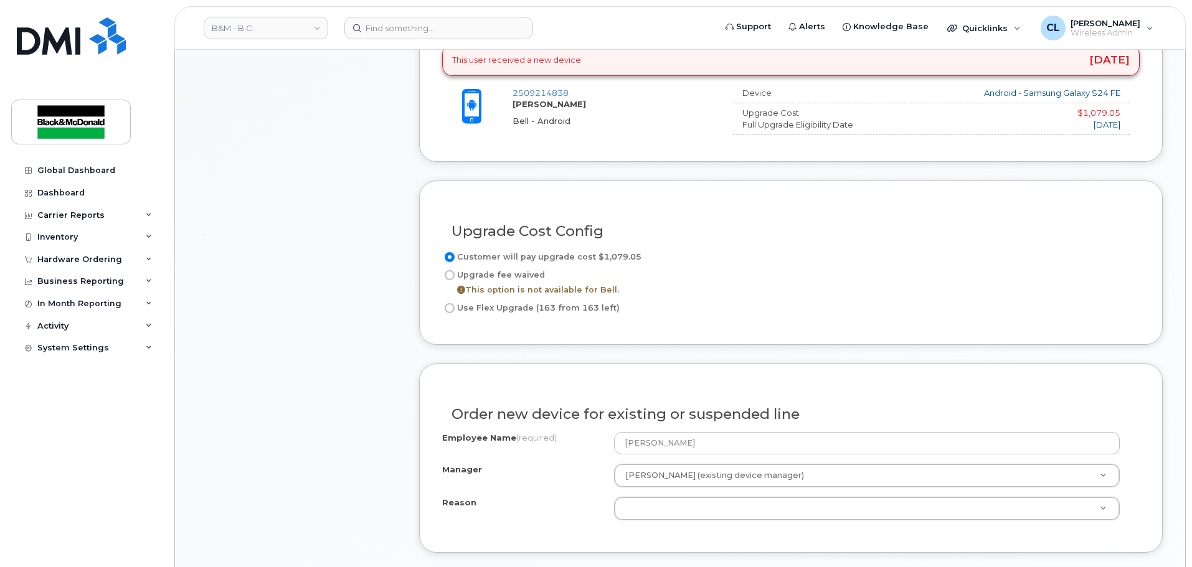
scroll to position [623, 0]
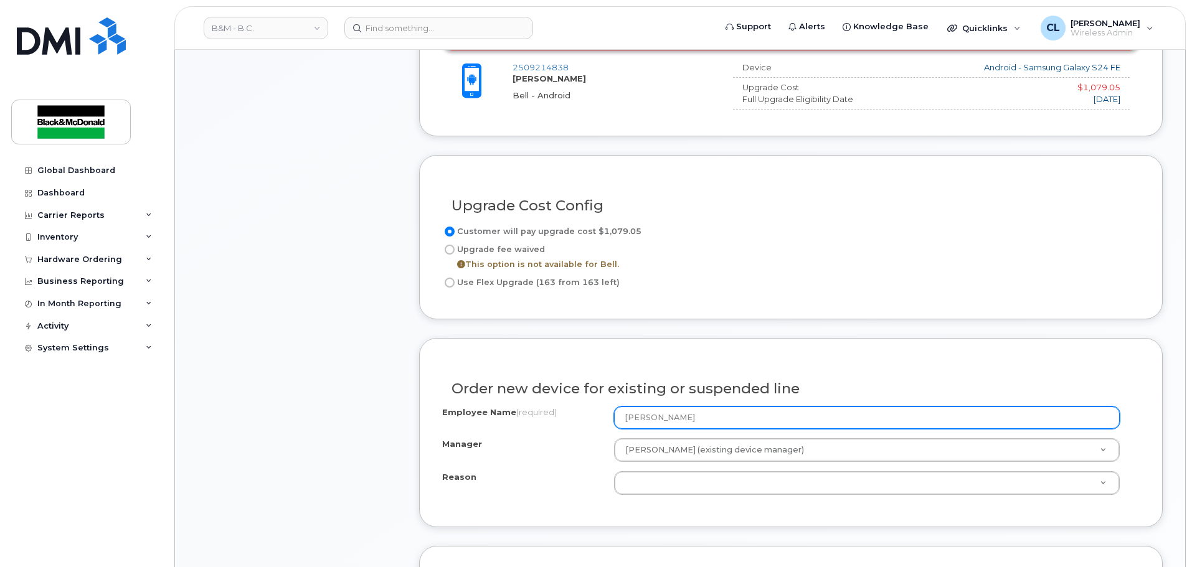
click at [709, 423] on input "[PERSON_NAME]" at bounding box center [867, 418] width 506 height 22
drag, startPoint x: 709, startPoint y: 418, endPoint x: 522, endPoint y: 409, distance: 187.6
click at [522, 409] on div "Employee Name (required) [PERSON_NAME]" at bounding box center [790, 418] width 697 height 22
type input "[PERSON_NAME]"
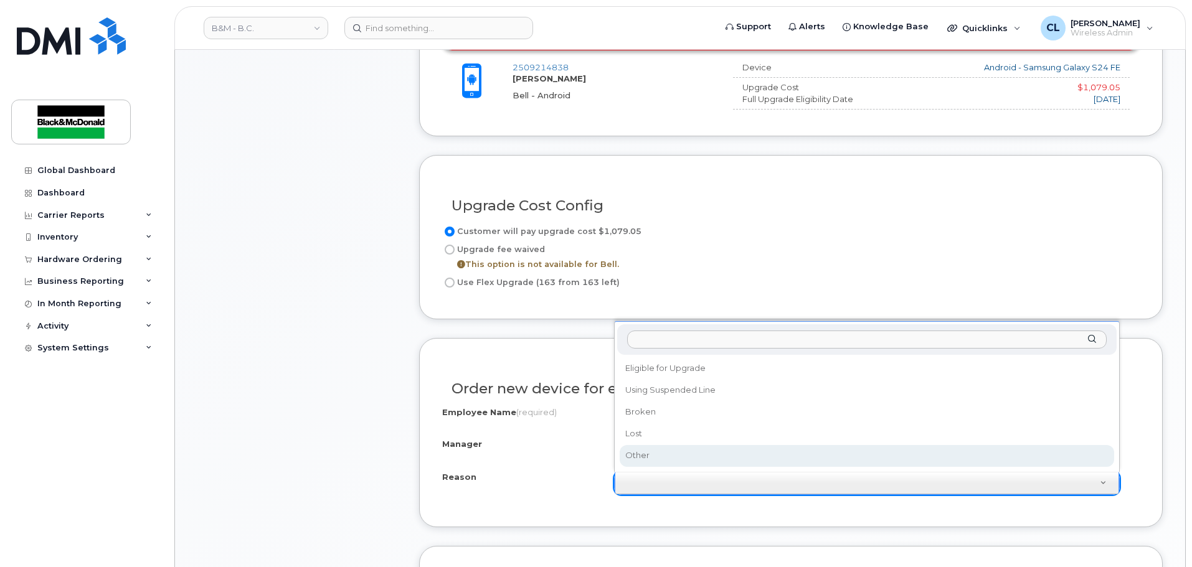
select select "other"
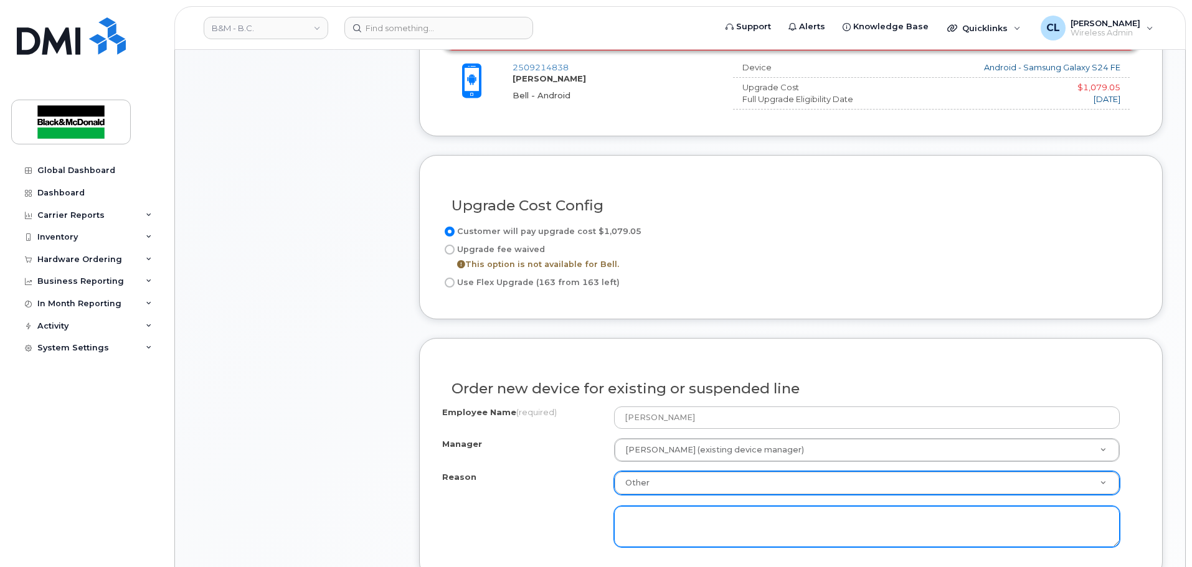
click at [696, 524] on textarea at bounding box center [867, 526] width 506 height 41
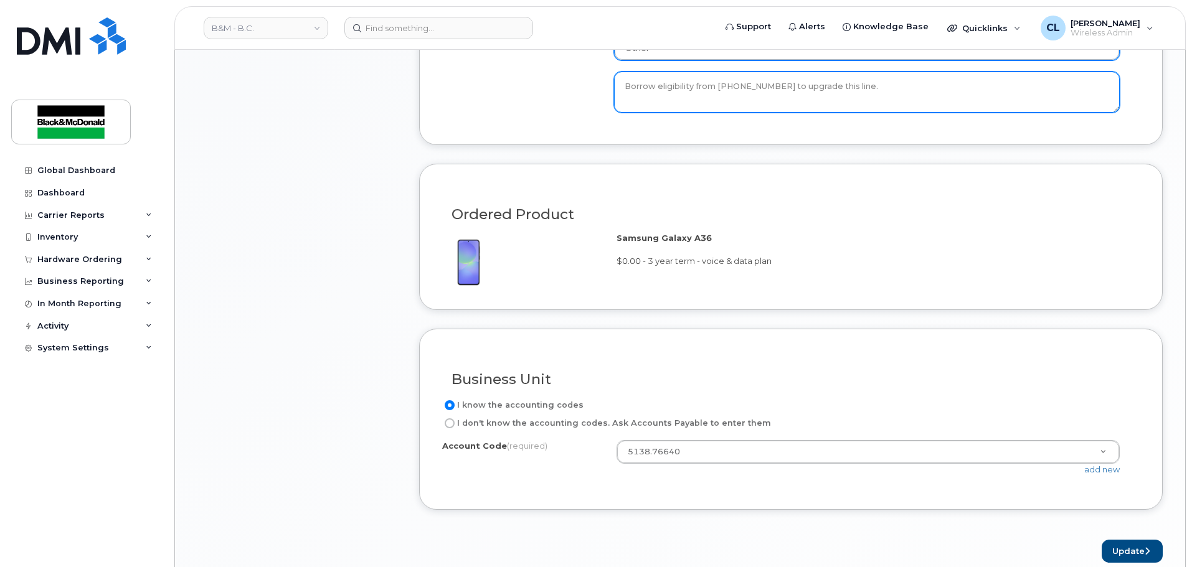
scroll to position [1059, 0]
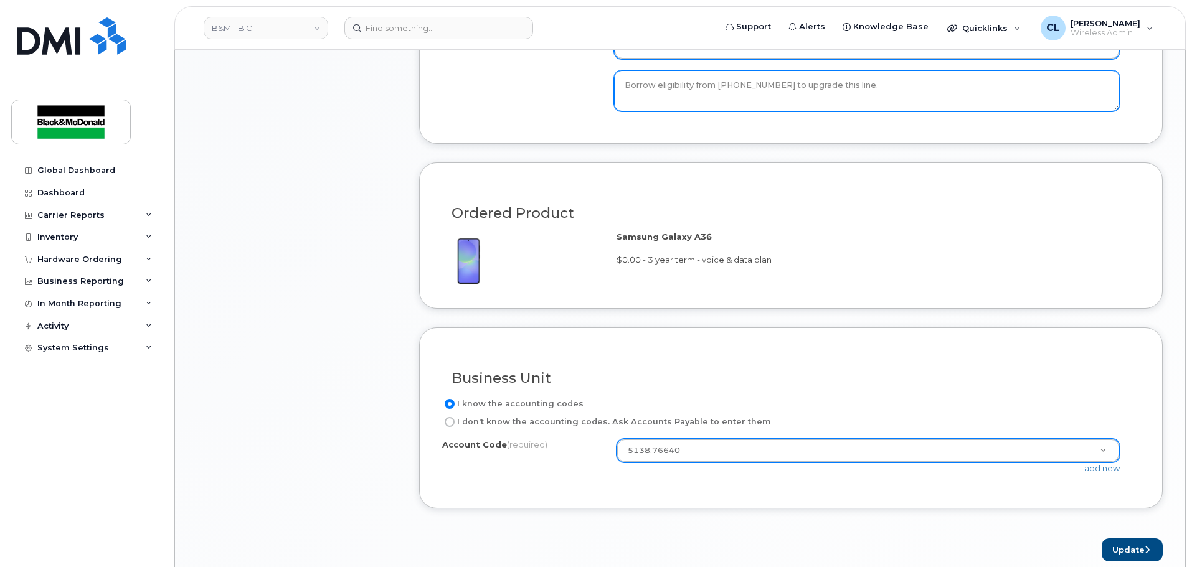
type textarea "Borrow eligibility from 604-638-3078 to upgrade this line."
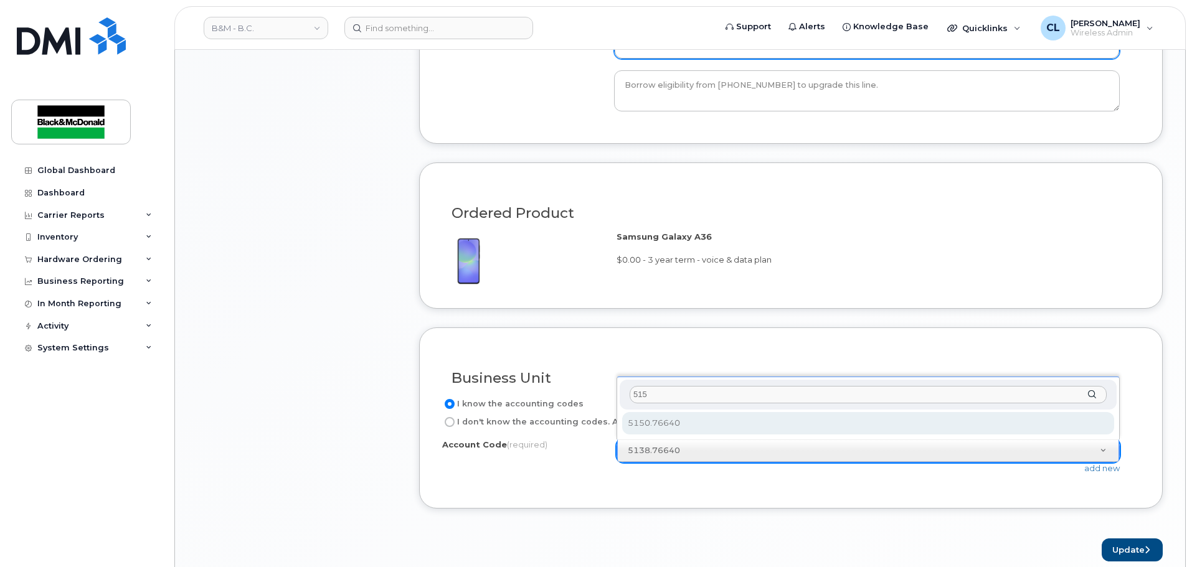
type input "515"
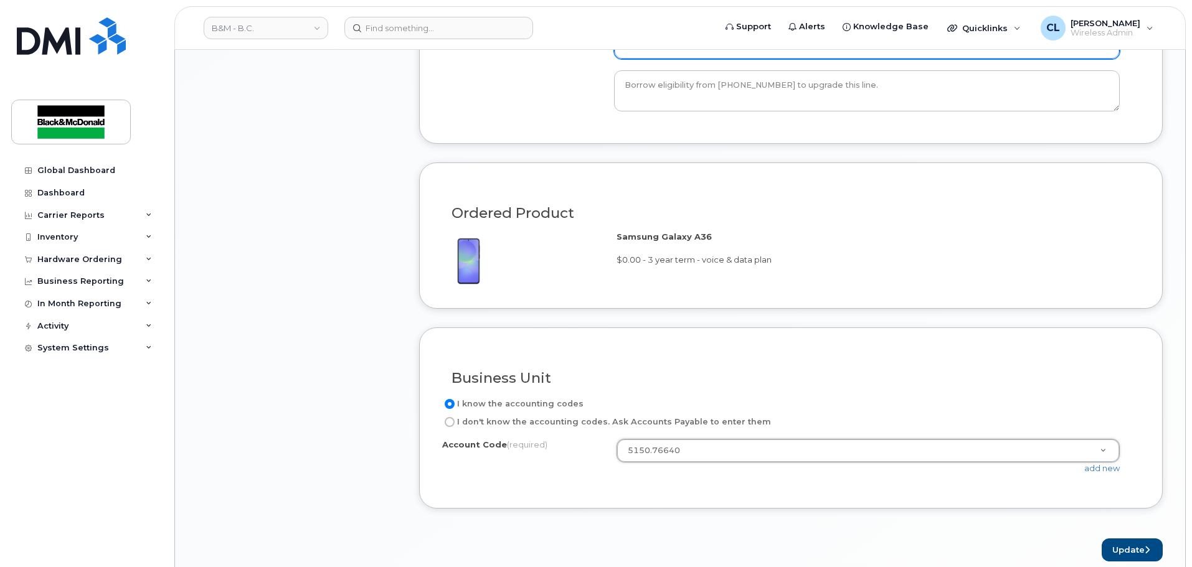
select select "5150.76640"
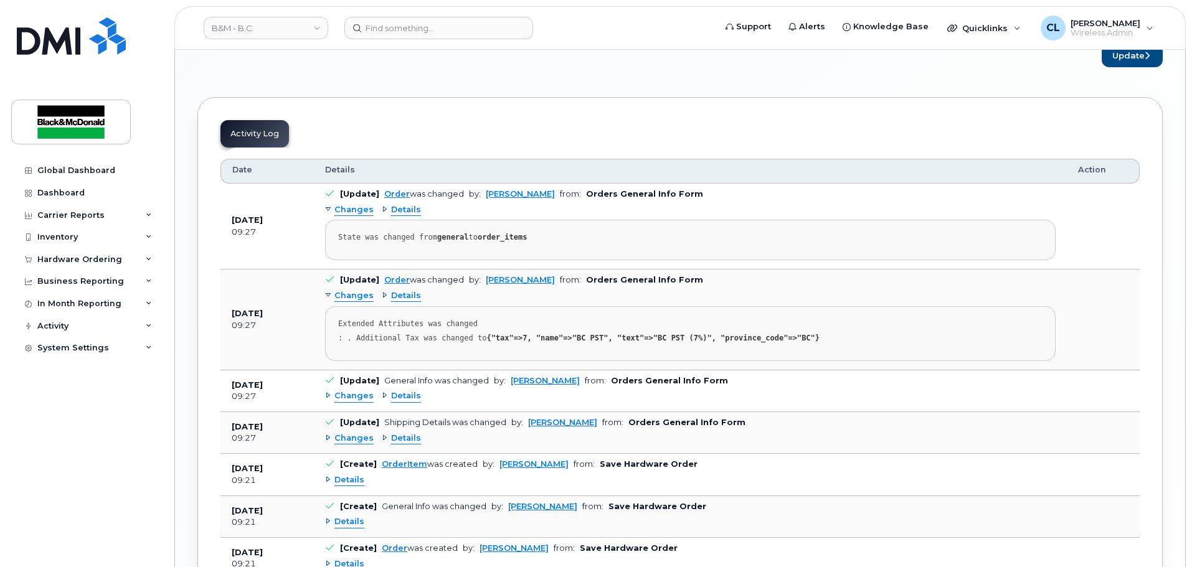
scroll to position [1423, 0]
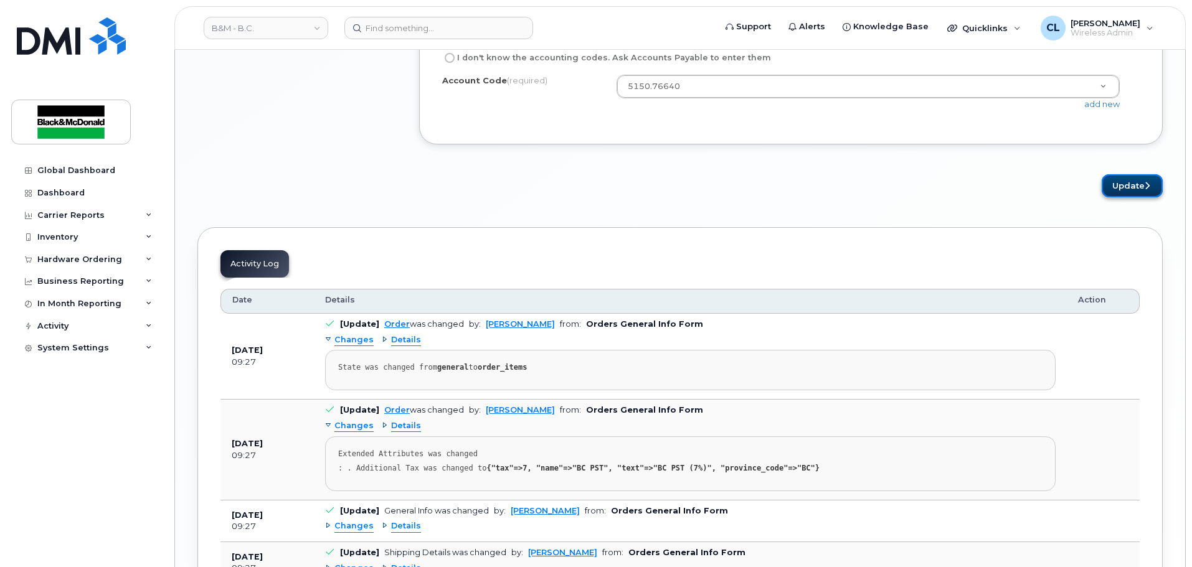
click at [1120, 186] on button "Update" at bounding box center [1132, 185] width 61 height 23
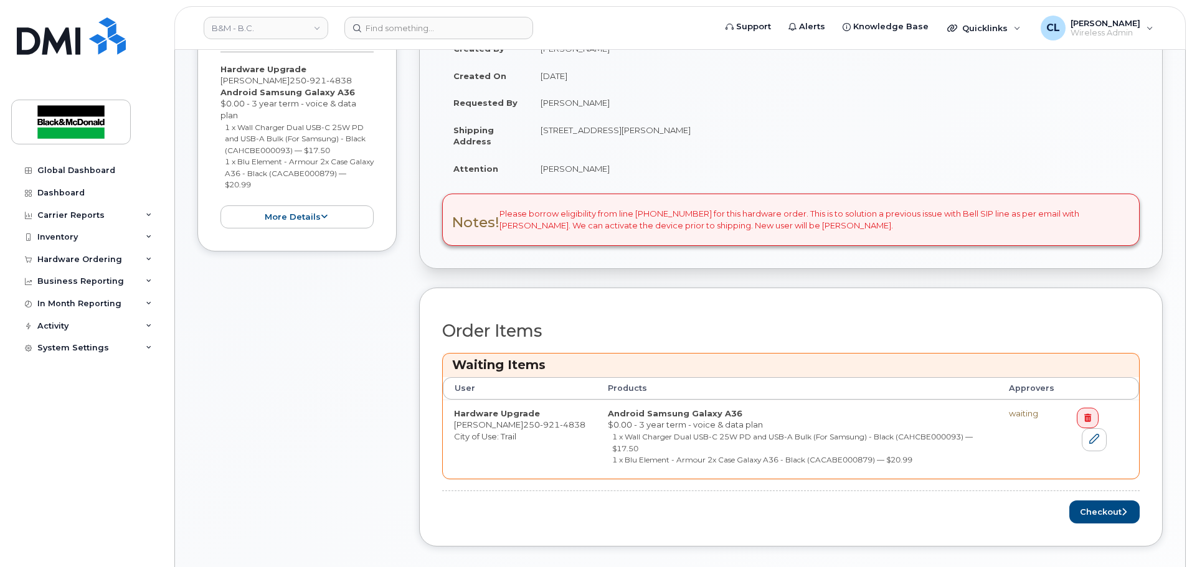
scroll to position [311, 0]
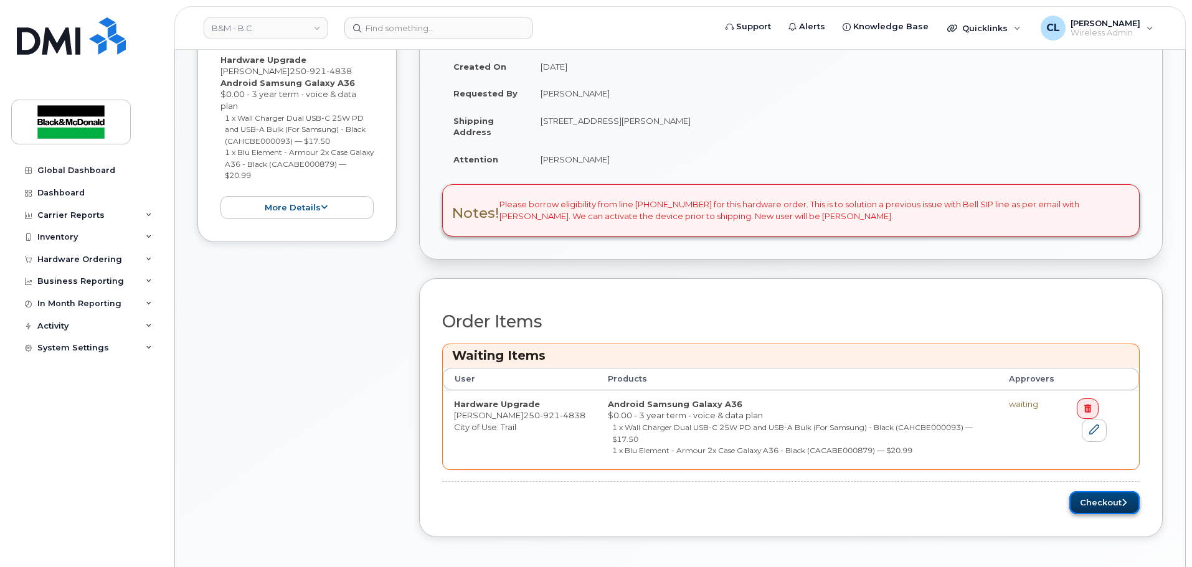
click at [1086, 503] on button "Checkout" at bounding box center [1104, 502] width 70 height 23
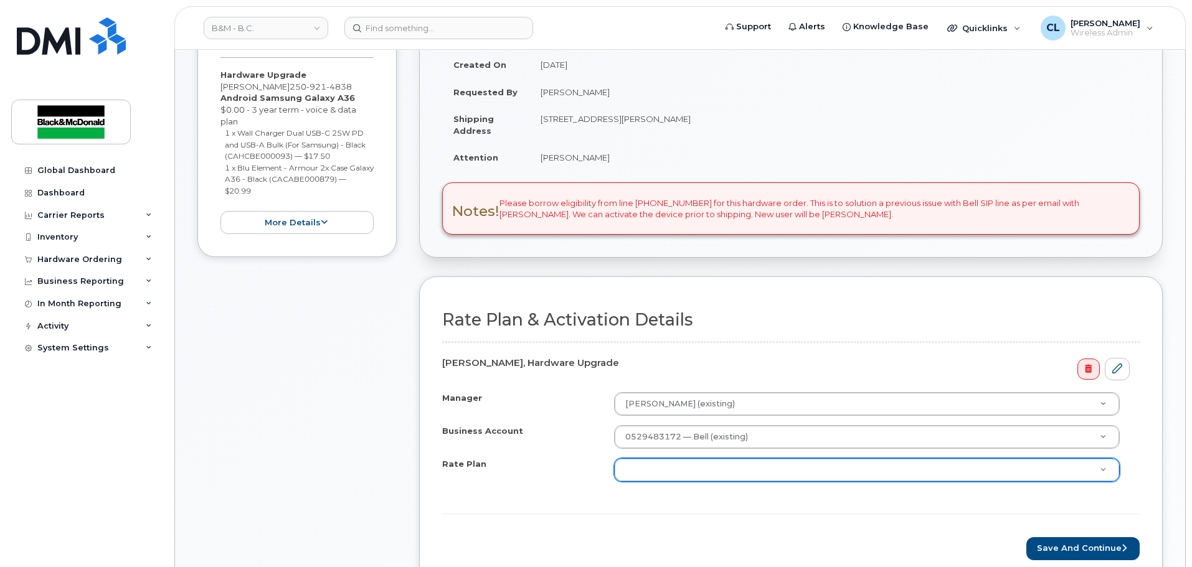
scroll to position [249, 0]
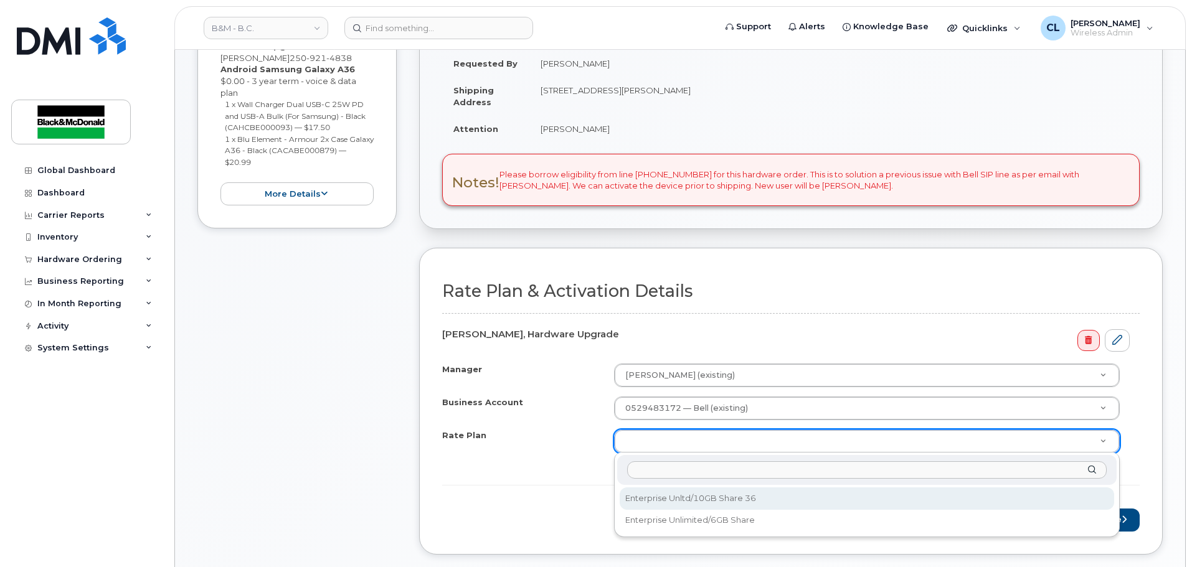
select select "Enterprise Unltd/10GB Share 36"
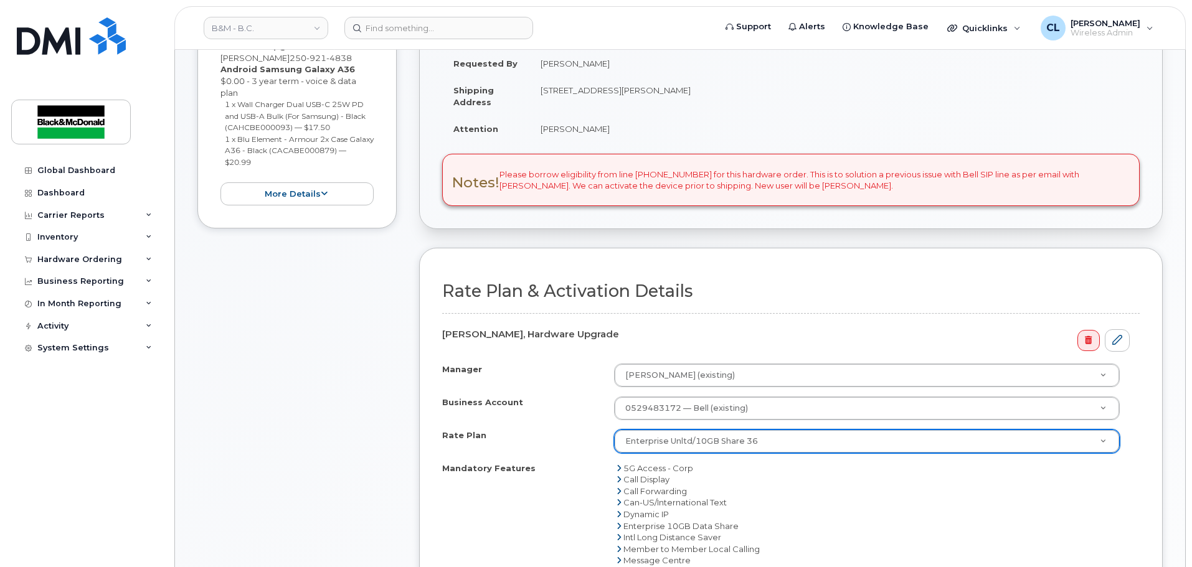
scroll to position [498, 0]
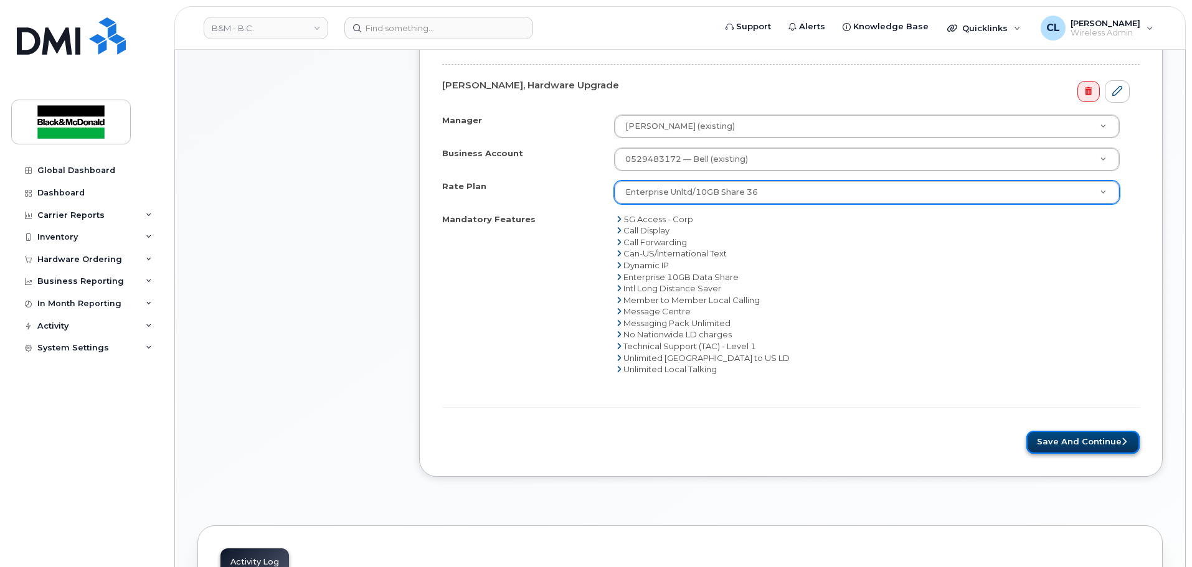
click at [1093, 438] on button "Save and Continue" at bounding box center [1082, 442] width 113 height 23
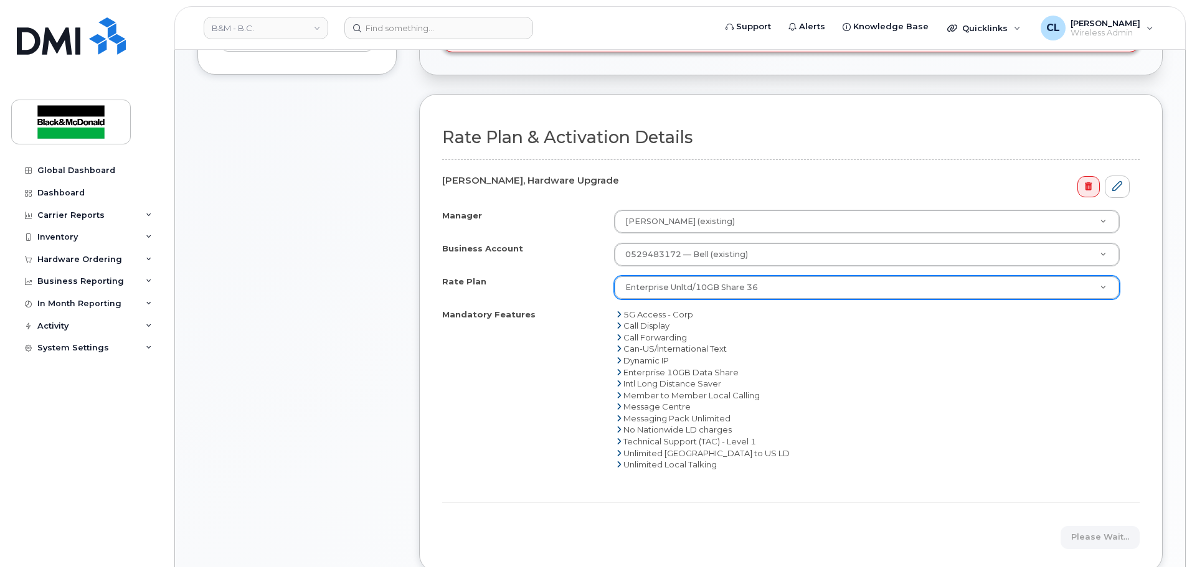
scroll to position [374, 0]
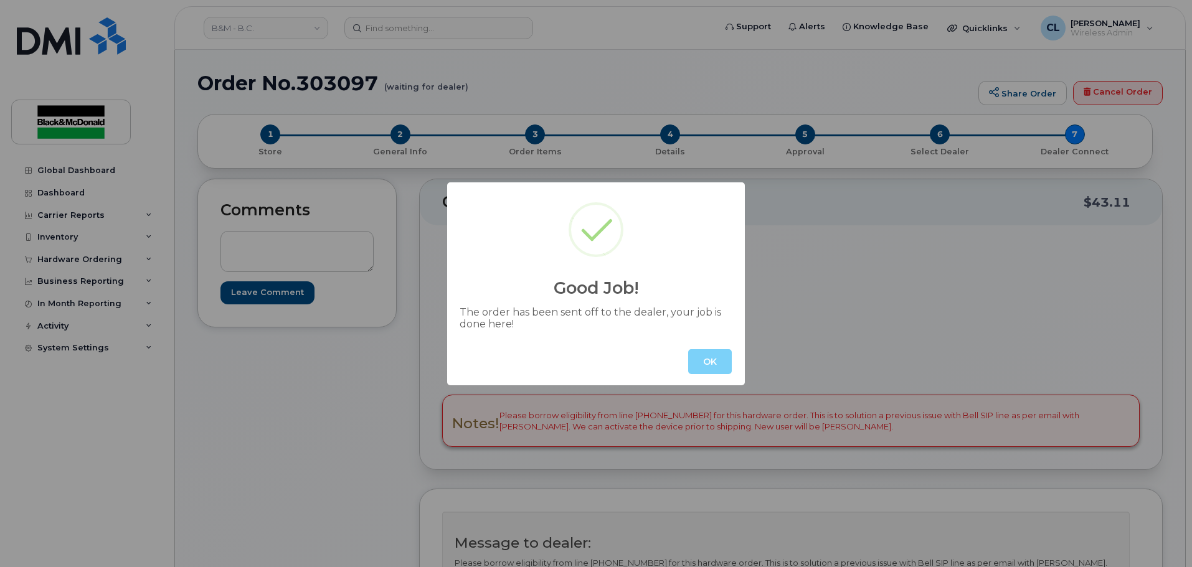
click at [687, 364] on div "OK" at bounding box center [596, 361] width 298 height 47
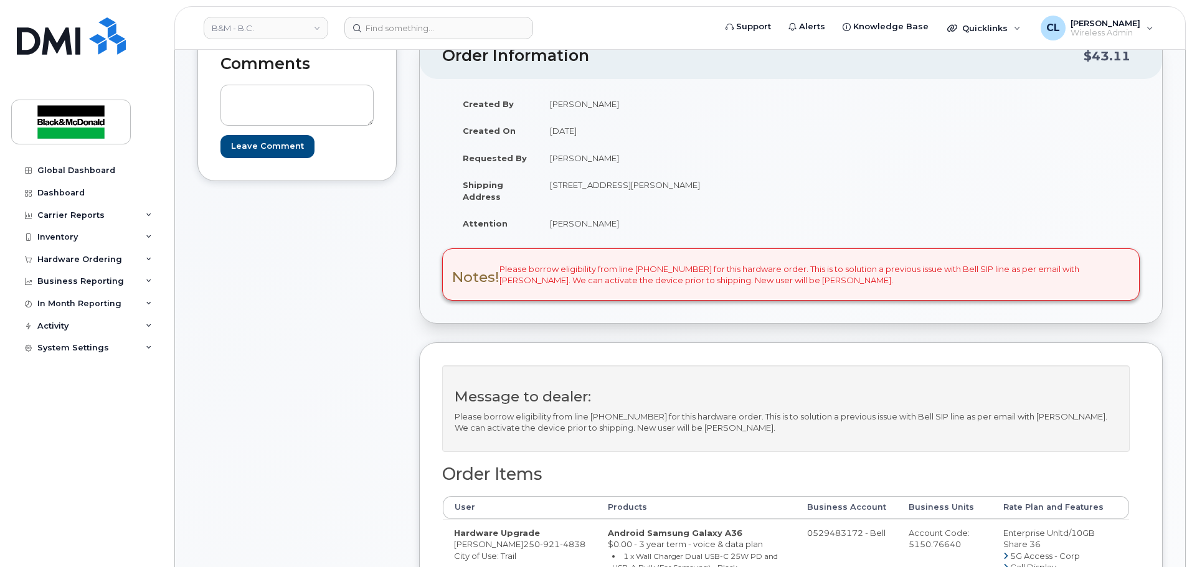
scroll to position [125, 0]
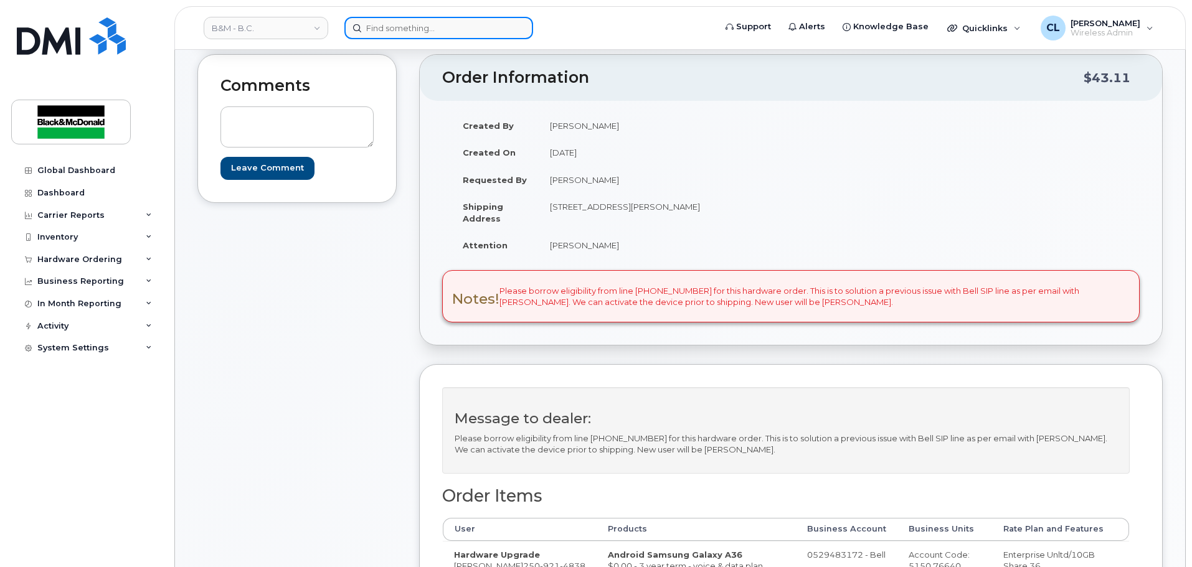
click at [389, 24] on input at bounding box center [438, 28] width 189 height 22
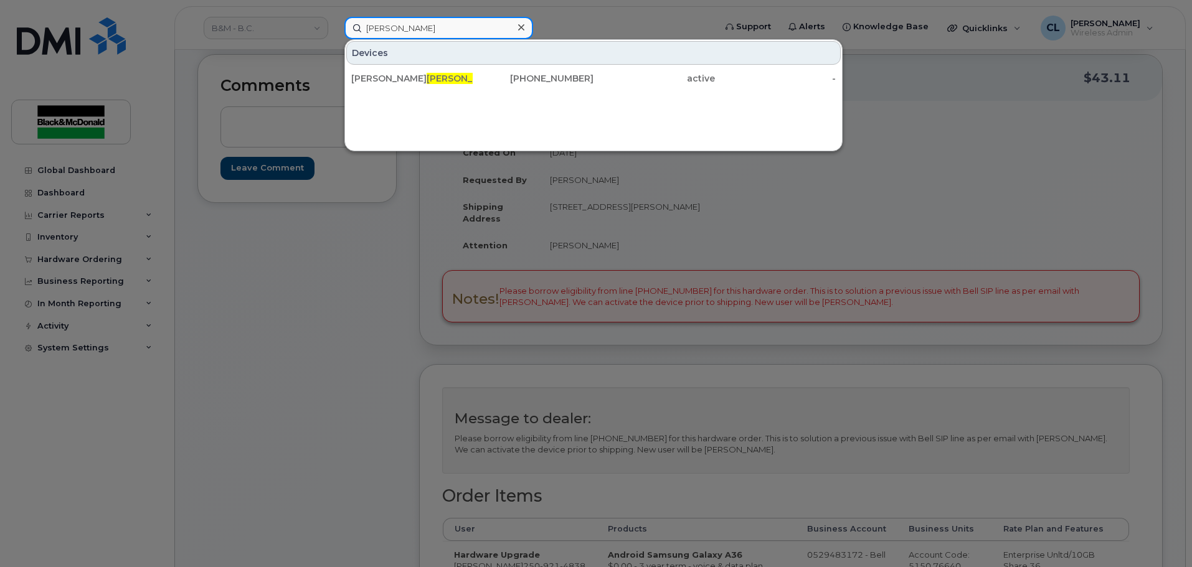
drag, startPoint x: 427, startPoint y: 32, endPoint x: 290, endPoint y: 8, distance: 138.4
click at [334, 17] on div "[PERSON_NAME] Devices [PERSON_NAME] [PHONE_NUMBER] active -" at bounding box center [525, 28] width 382 height 22
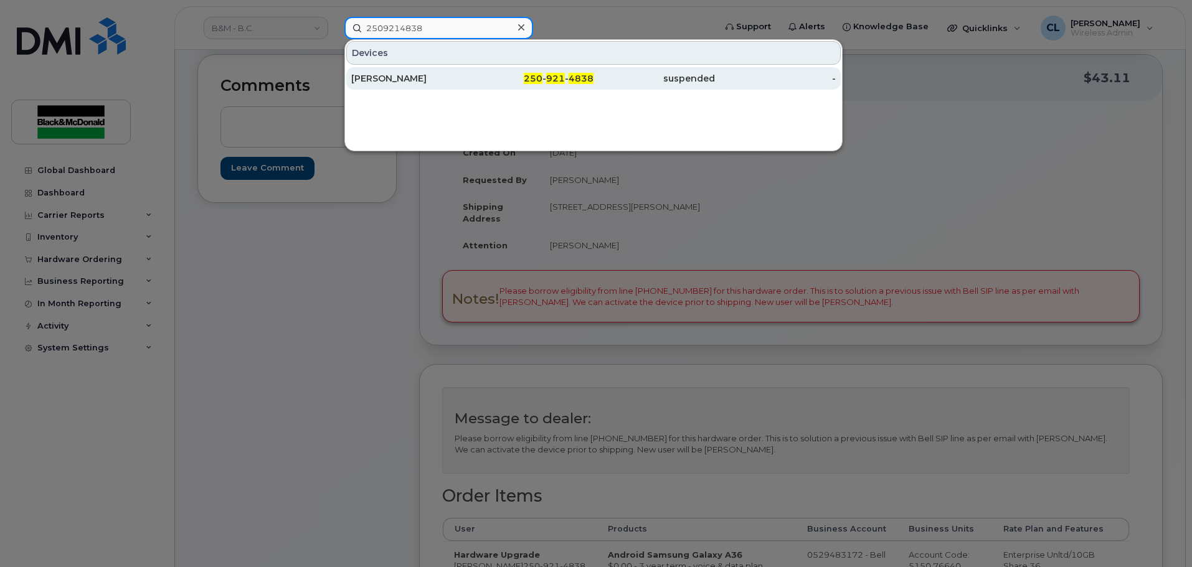
type input "2509214838"
click at [442, 83] on div "[PERSON_NAME]" at bounding box center [411, 78] width 121 height 12
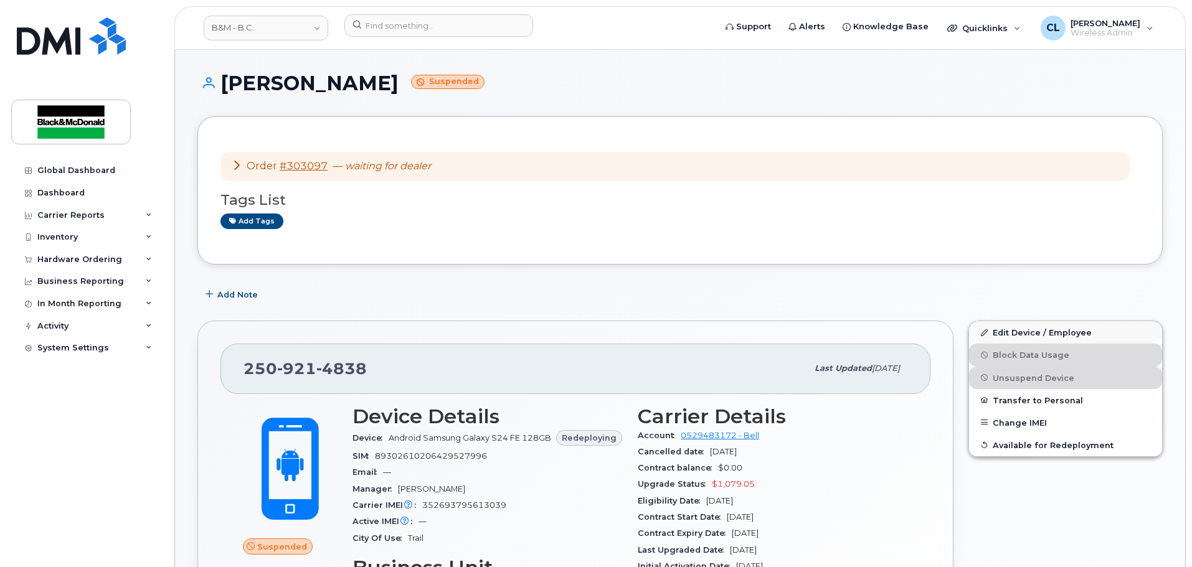
scroll to position [62, 0]
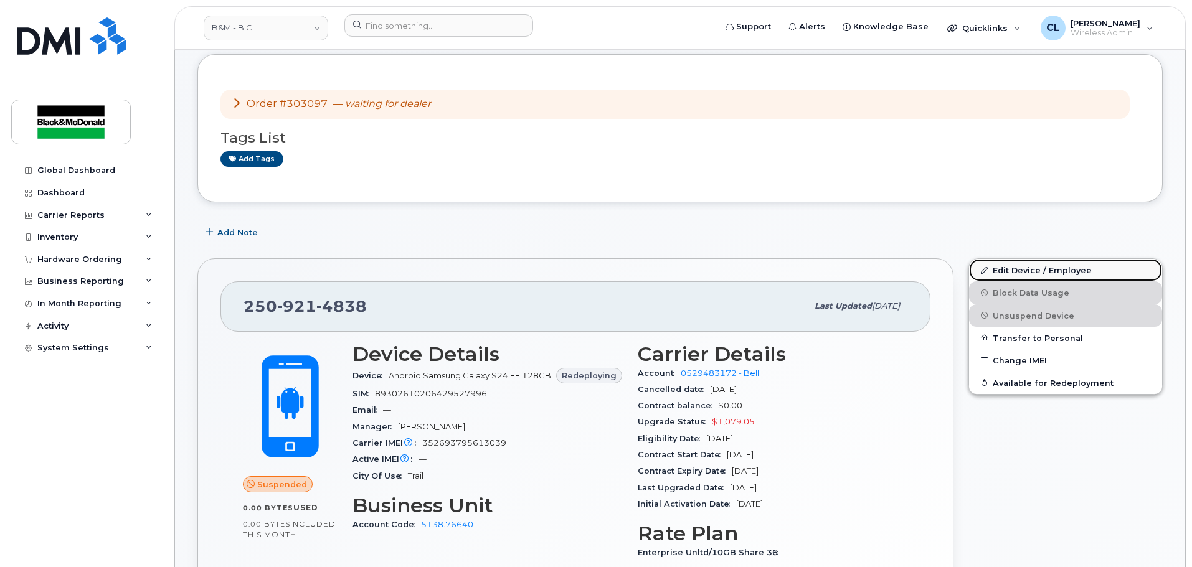
click at [1029, 273] on link "Edit Device / Employee" at bounding box center [1065, 270] width 193 height 22
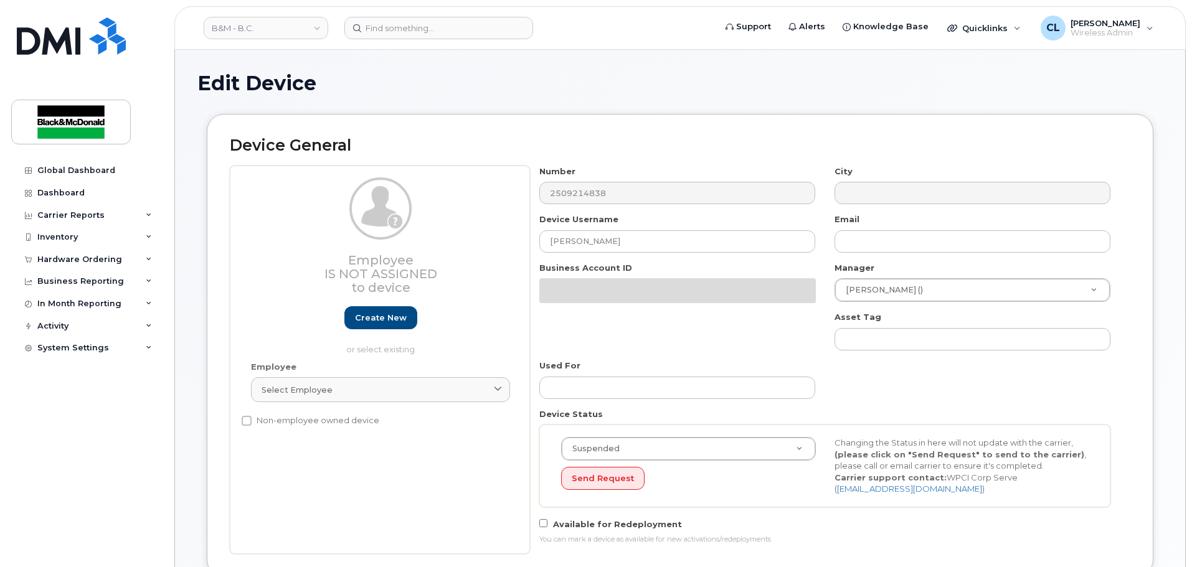
select select "91456"
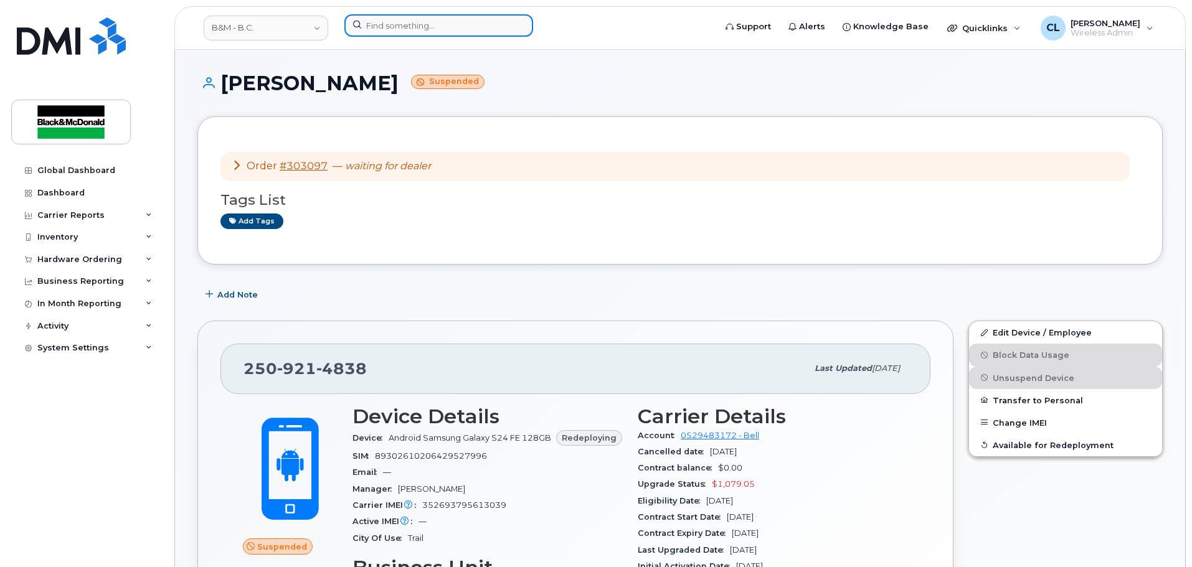
click at [377, 34] on input at bounding box center [438, 25] width 189 height 22
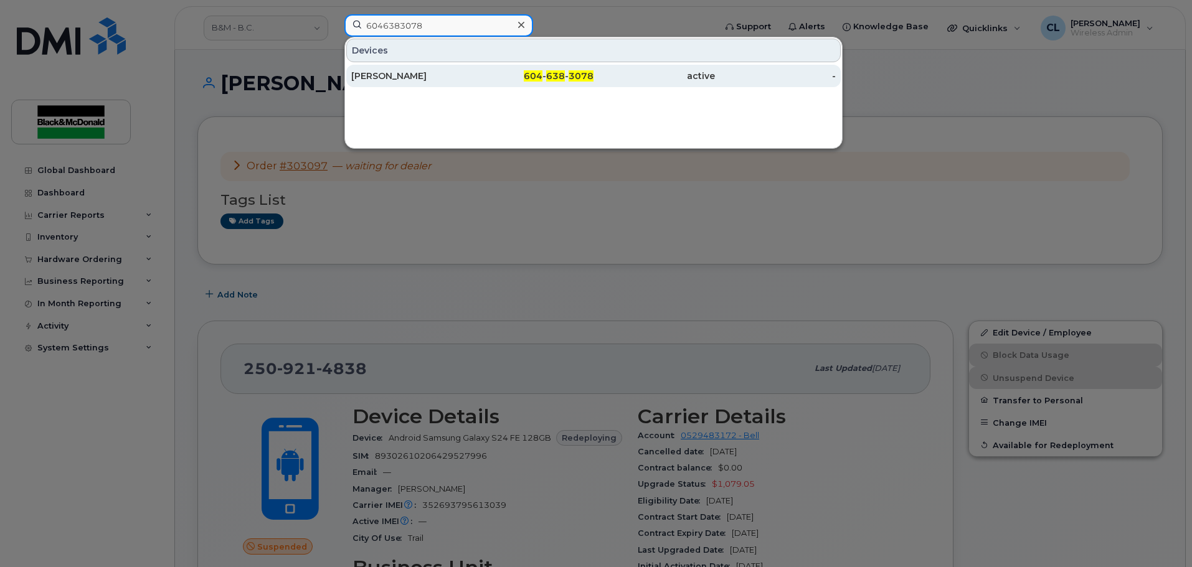
type input "6046383078"
click at [381, 72] on div "Kimberly Arnesto" at bounding box center [411, 76] width 121 height 12
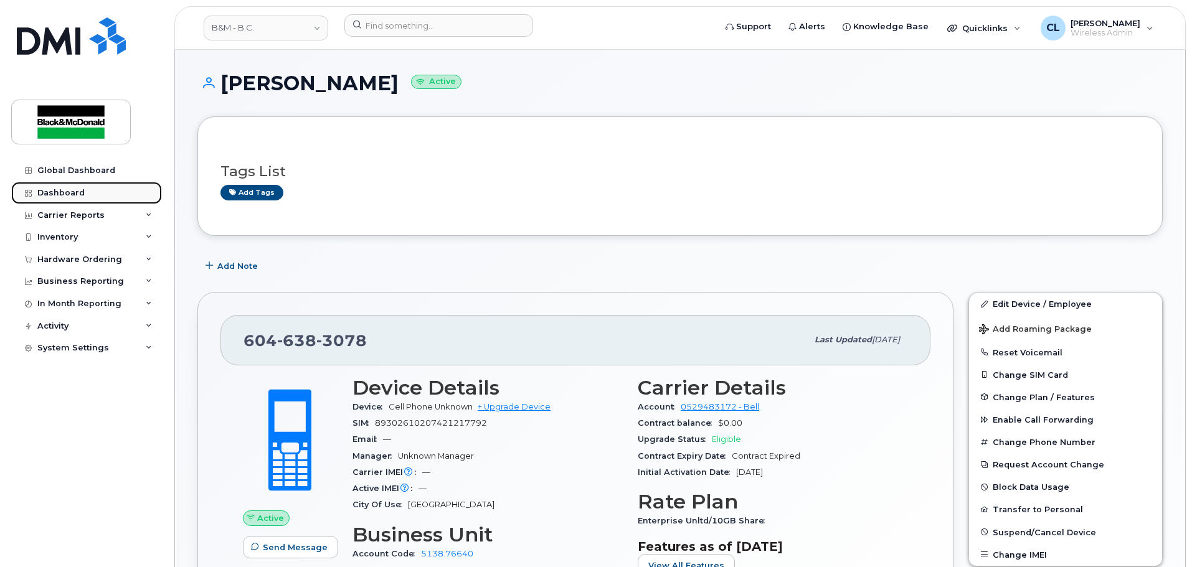
click at [57, 195] on div "Dashboard" at bounding box center [60, 193] width 47 height 10
